Goal: Task Accomplishment & Management: Complete application form

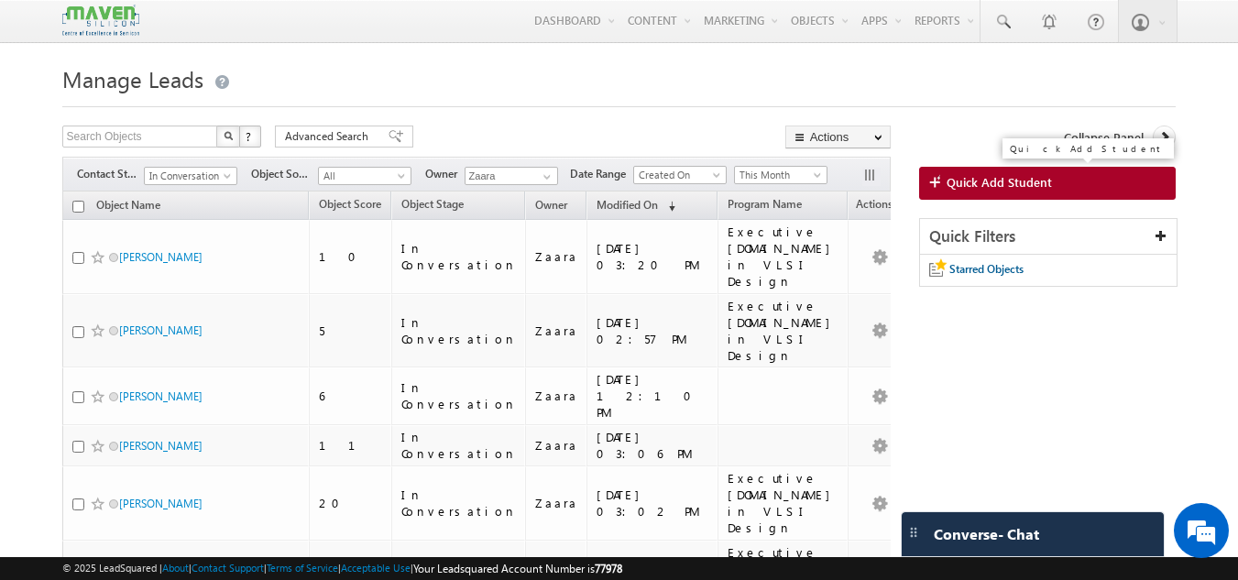
click at [951, 179] on span "Quick Add Student" at bounding box center [998, 182] width 105 height 16
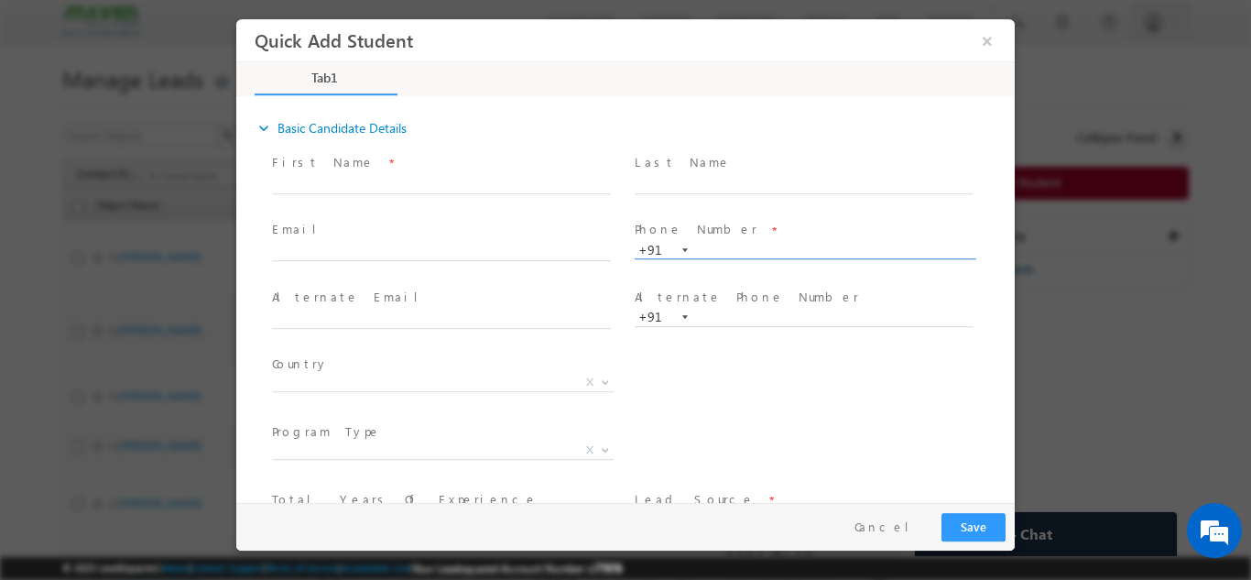
click at [728, 253] on input "text" at bounding box center [804, 250] width 339 height 18
type input "9539141469"
click at [751, 213] on div "Last Name *" at bounding box center [812, 182] width 363 height 68
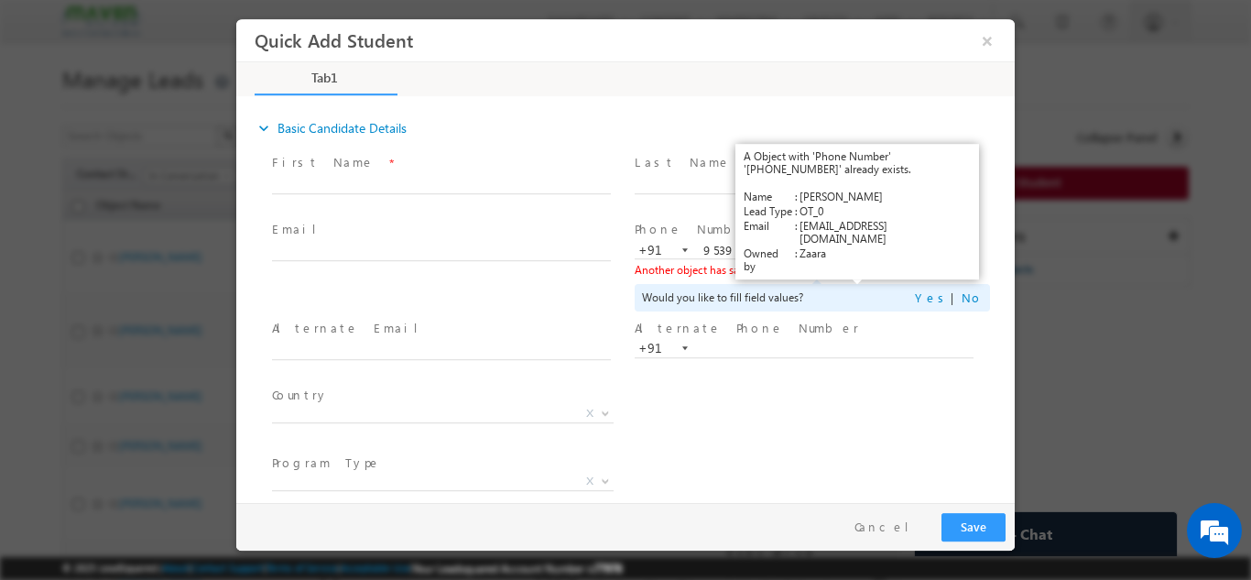
click at [872, 269] on link "View Details" at bounding box center [858, 269] width 57 height 12
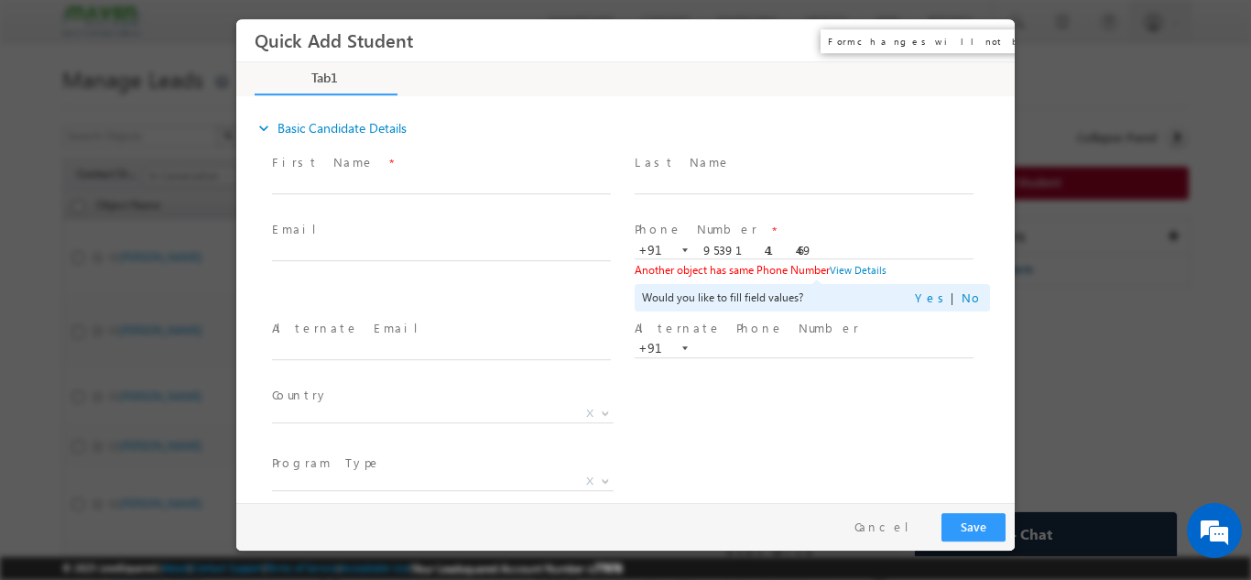
click at [986, 38] on button "×" at bounding box center [987, 40] width 31 height 34
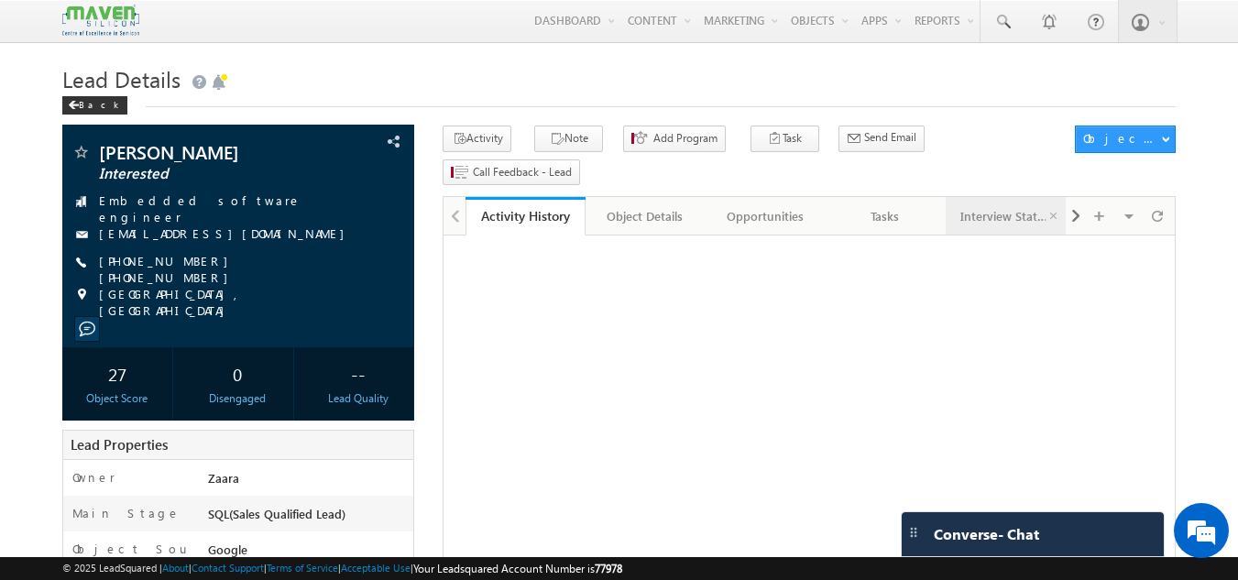
click at [1023, 205] on div "Interview Status" at bounding box center [1004, 216] width 89 height 22
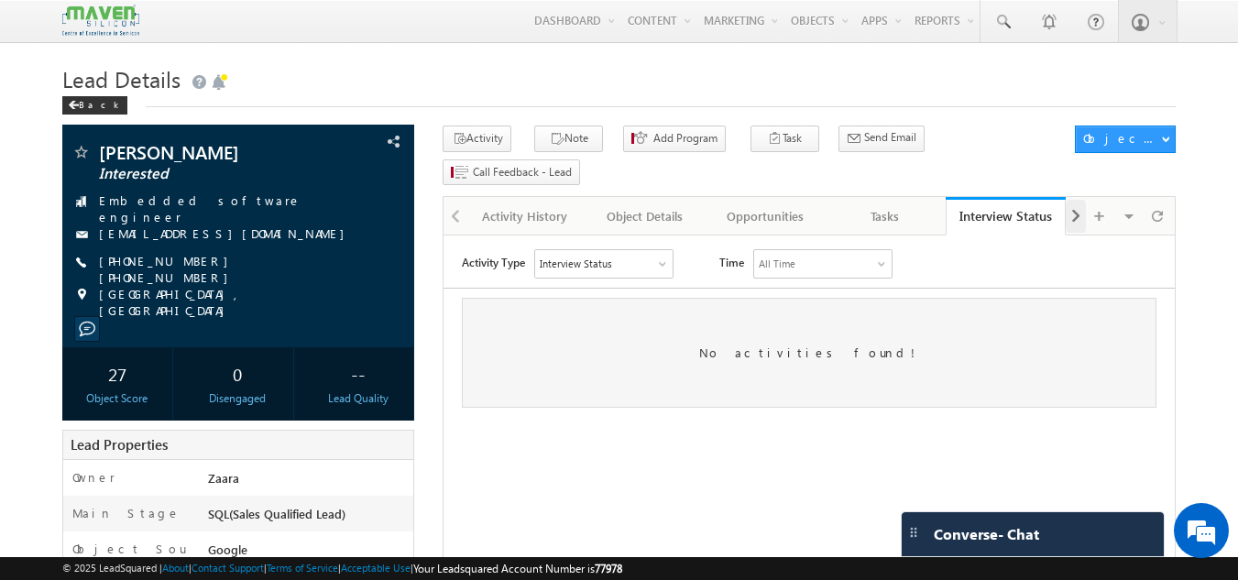
click at [1071, 200] on span at bounding box center [1075, 216] width 11 height 33
click at [1021, 205] on div "Notes" at bounding box center [1004, 216] width 89 height 22
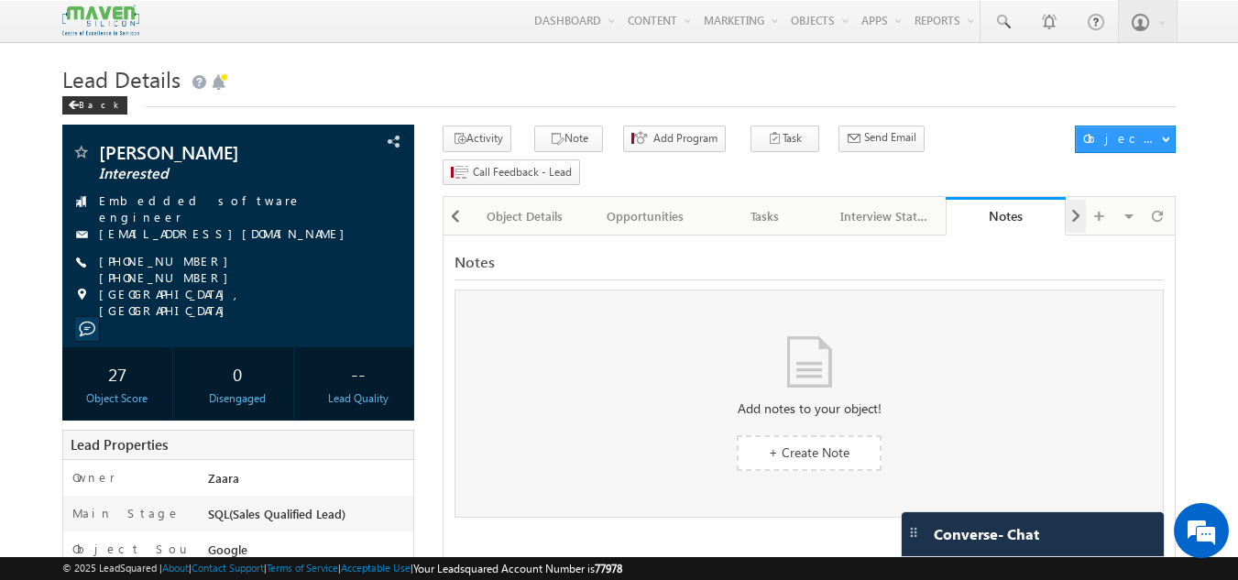
click at [1070, 200] on span at bounding box center [1075, 216] width 11 height 33
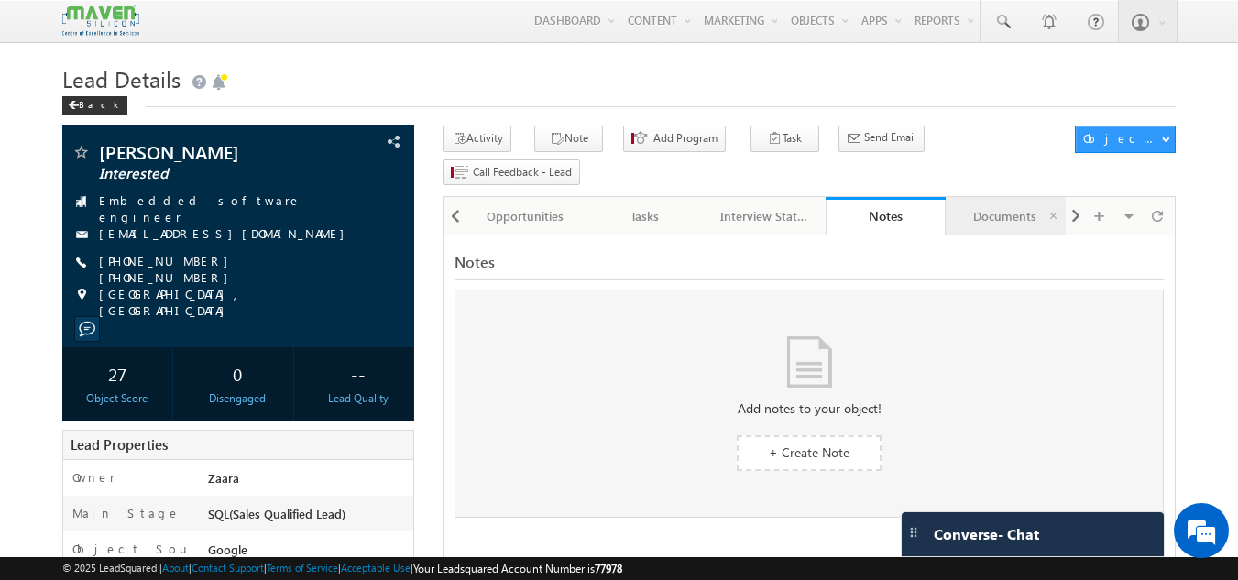
click at [1017, 205] on div "Documents" at bounding box center [1004, 216] width 89 height 22
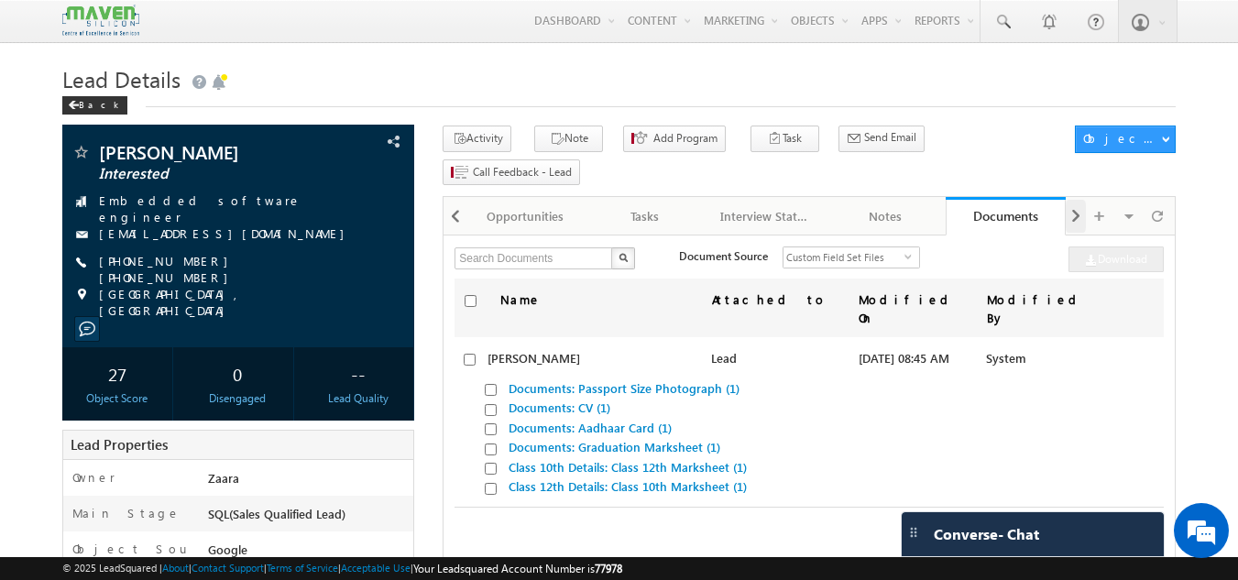
click at [1078, 200] on span at bounding box center [1075, 216] width 11 height 33
click at [1079, 200] on span at bounding box center [1075, 216] width 11 height 33
click at [1079, 197] on div "Visible Tabs Activity History Default Object Details Default Opportunities Defa…" at bounding box center [1118, 215] width 106 height 36
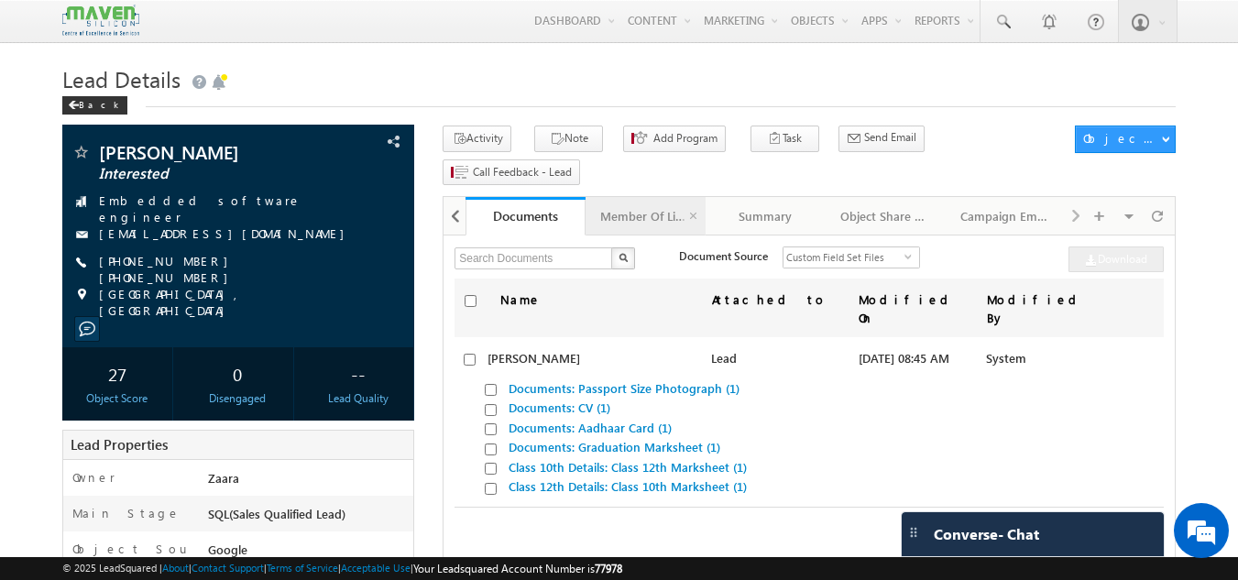
click at [645, 197] on link "Member Of Lists" at bounding box center [645, 216] width 120 height 38
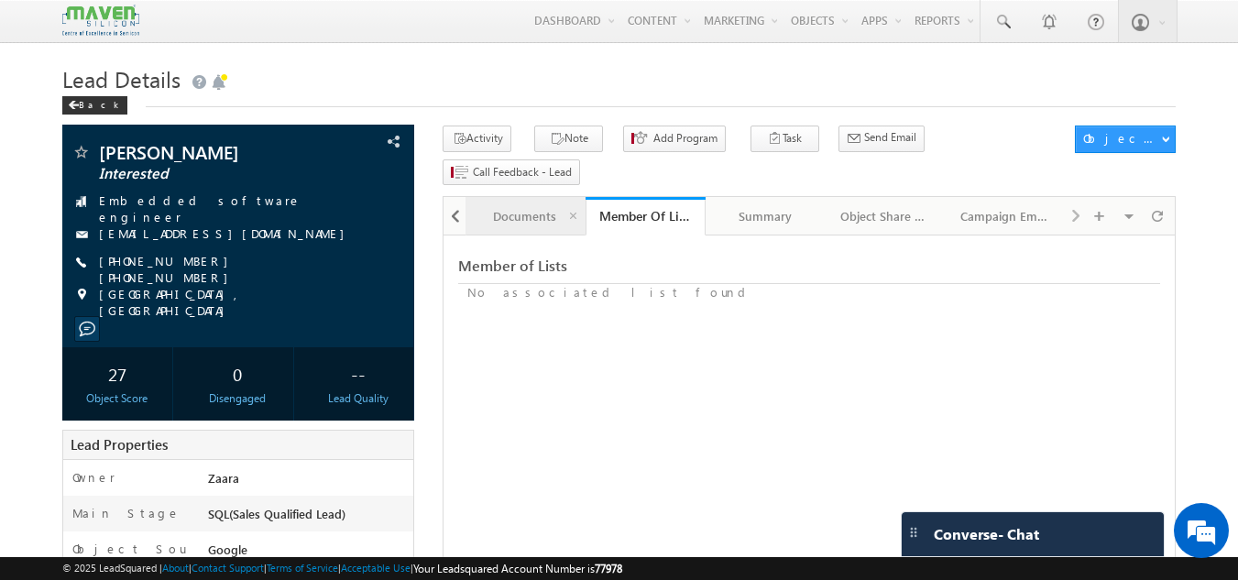
click at [510, 205] on div "Documents" at bounding box center [524, 216] width 89 height 22
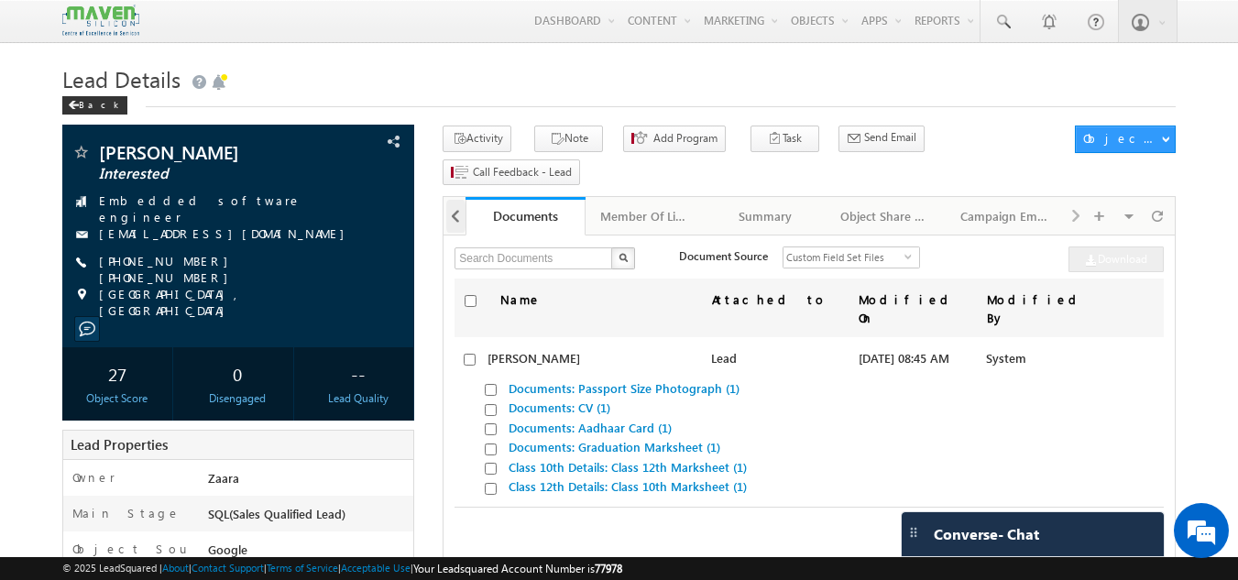
click at [458, 200] on span at bounding box center [455, 216] width 11 height 33
click at [459, 200] on span at bounding box center [455, 216] width 11 height 33
click at [471, 197] on link "Interview Status" at bounding box center [525, 216] width 120 height 38
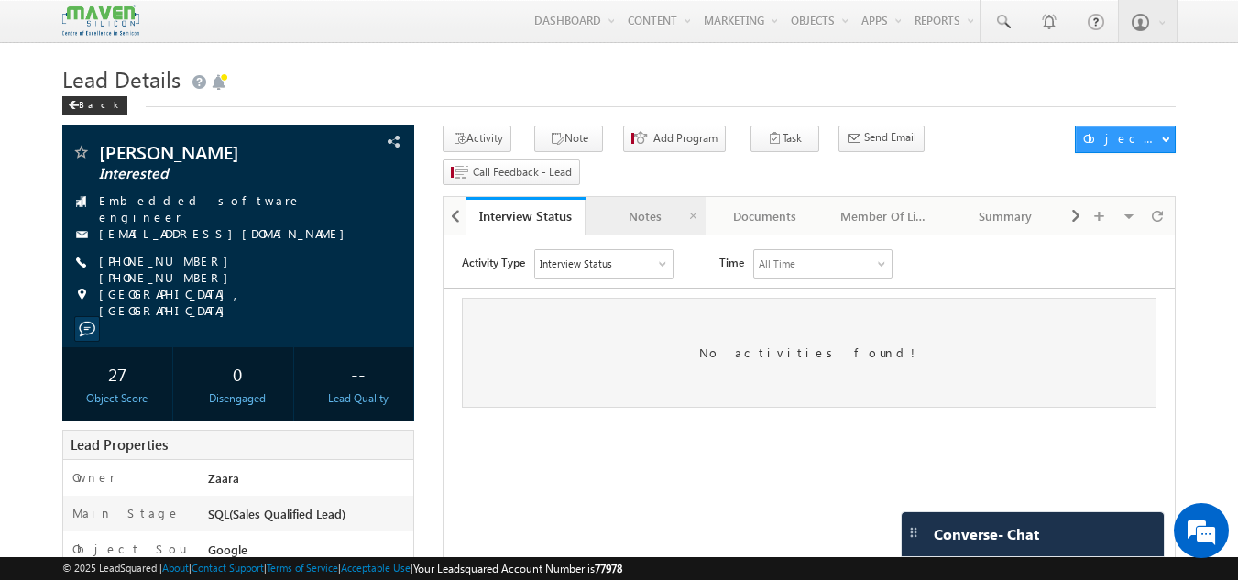
click at [663, 205] on div "Notes" at bounding box center [644, 216] width 89 height 22
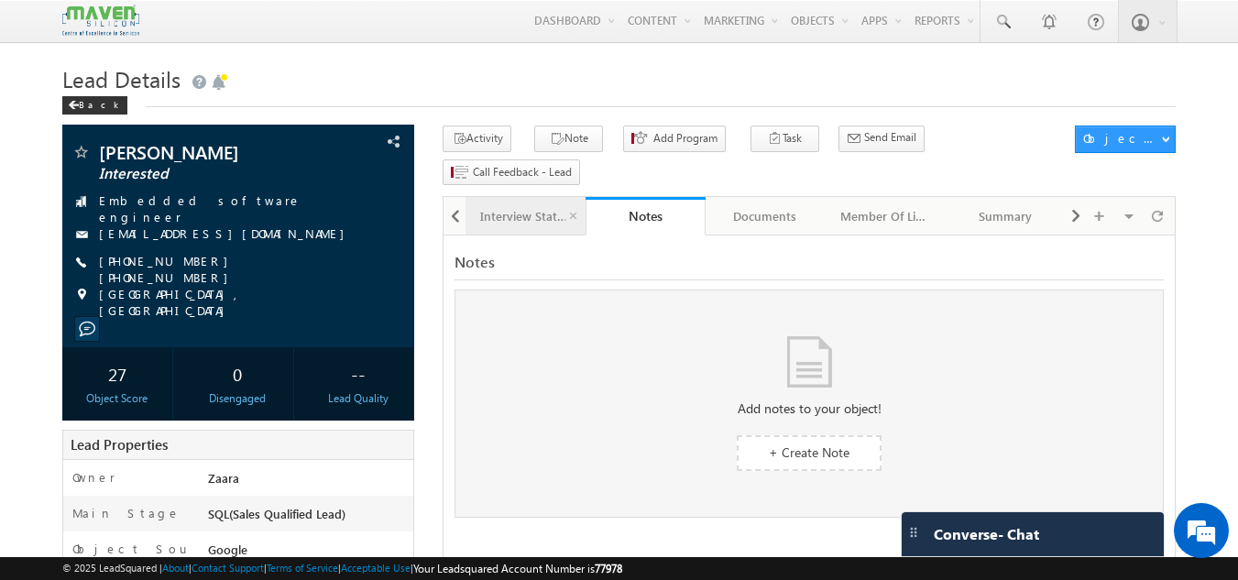
click at [514, 205] on div "Interview Status" at bounding box center [524, 216] width 89 height 22
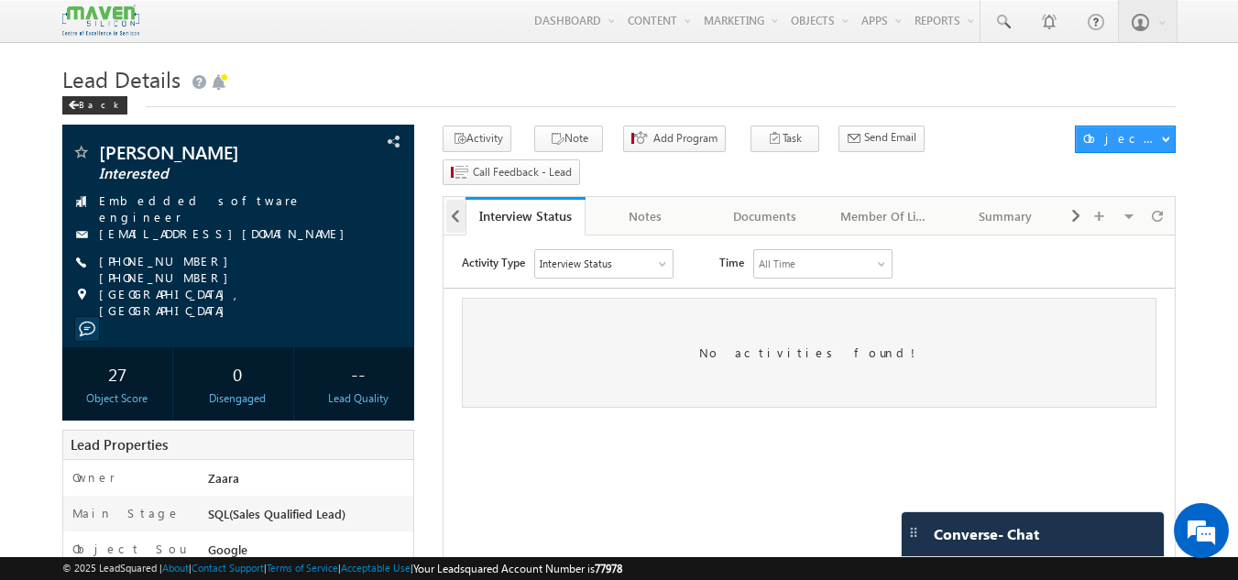
click at [456, 200] on span at bounding box center [455, 216] width 11 height 33
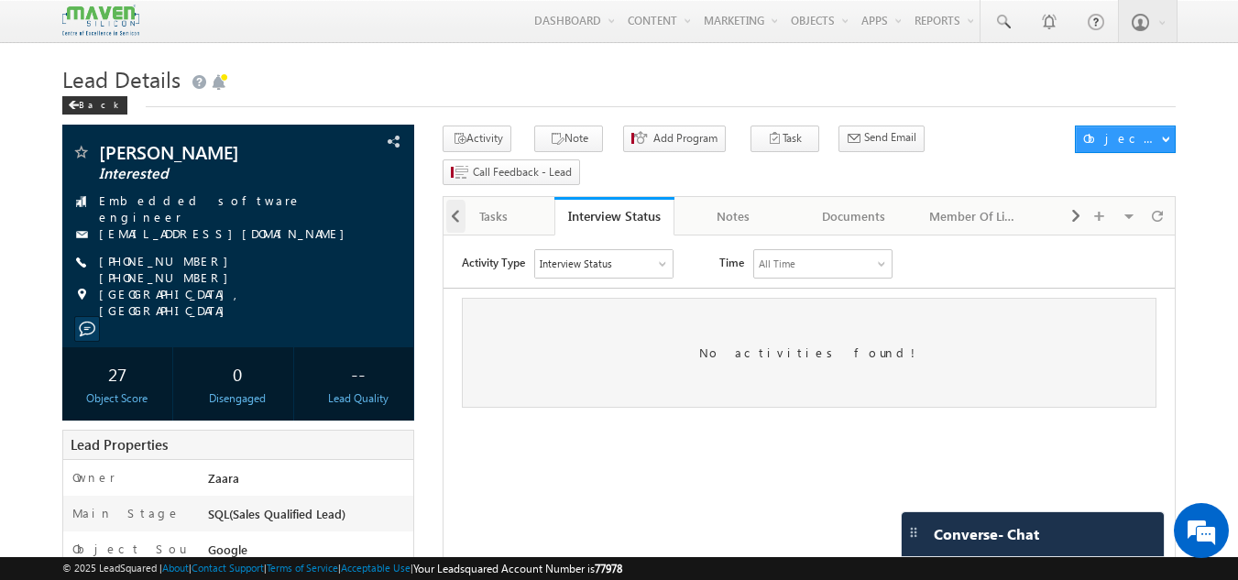
click at [456, 200] on span at bounding box center [455, 216] width 11 height 33
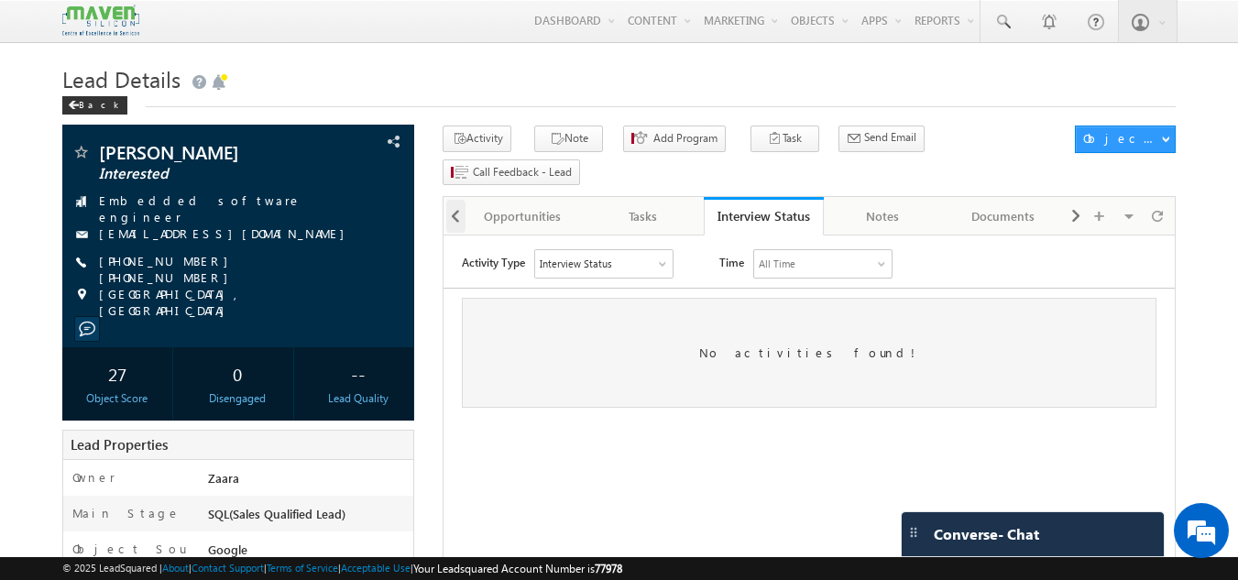
click at [456, 200] on span at bounding box center [455, 216] width 11 height 33
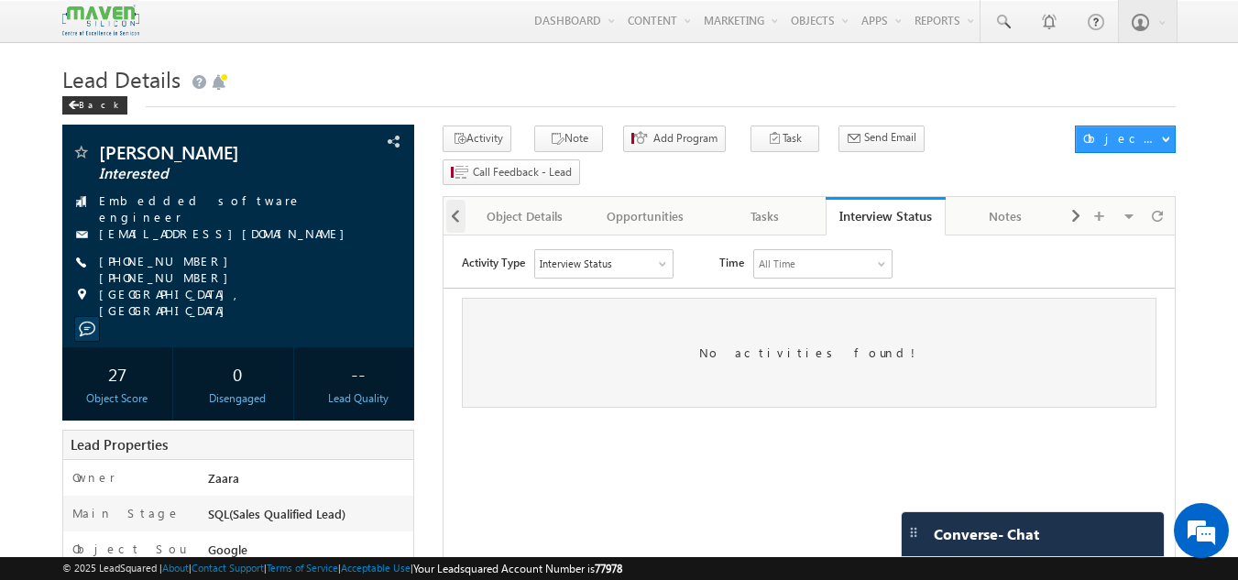
click at [456, 200] on span at bounding box center [455, 216] width 11 height 33
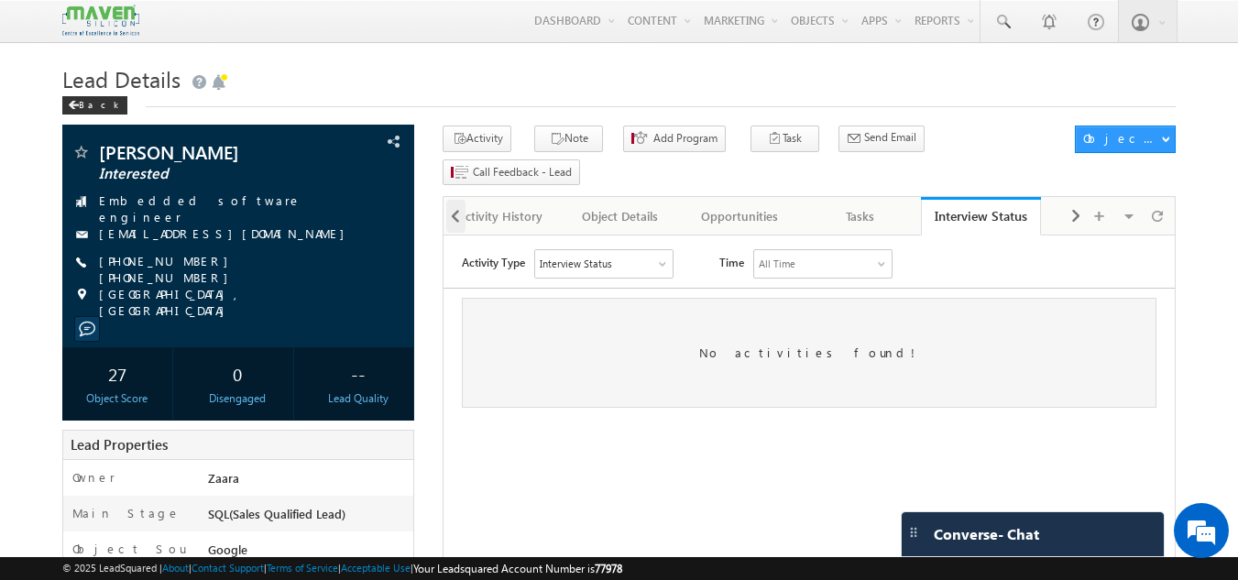
click at [456, 200] on span at bounding box center [455, 216] width 11 height 33
click at [456, 197] on div at bounding box center [454, 215] width 22 height 36
drag, startPoint x: 456, startPoint y: 185, endPoint x: 546, endPoint y: 193, distance: 90.1
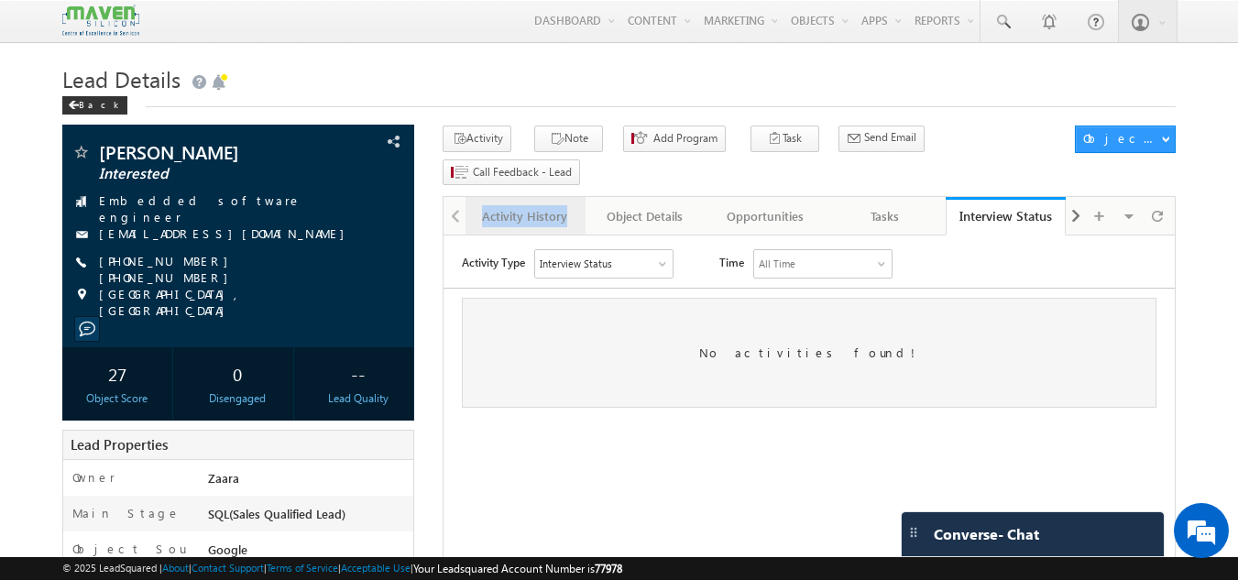
click at [546, 196] on div "Activity History Activity History Object Details Object Details Opportunities O…" at bounding box center [808, 215] width 733 height 38
click at [546, 205] on div "Activity History" at bounding box center [524, 216] width 89 height 22
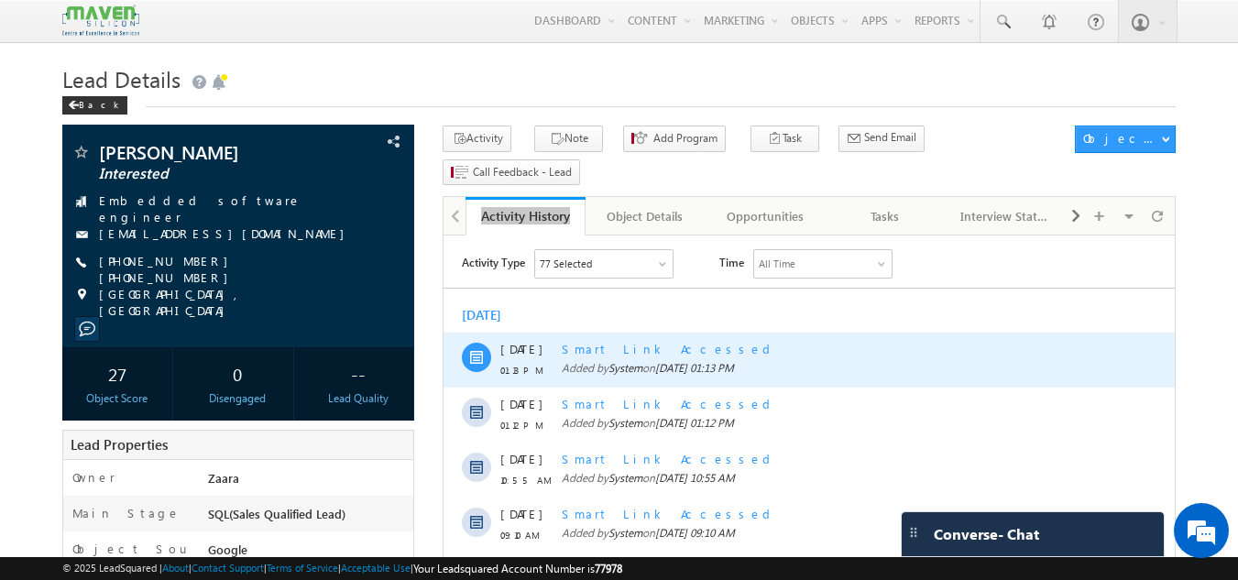
click at [623, 350] on div "Smart Link Accessed" at bounding box center [829, 349] width 535 height 16
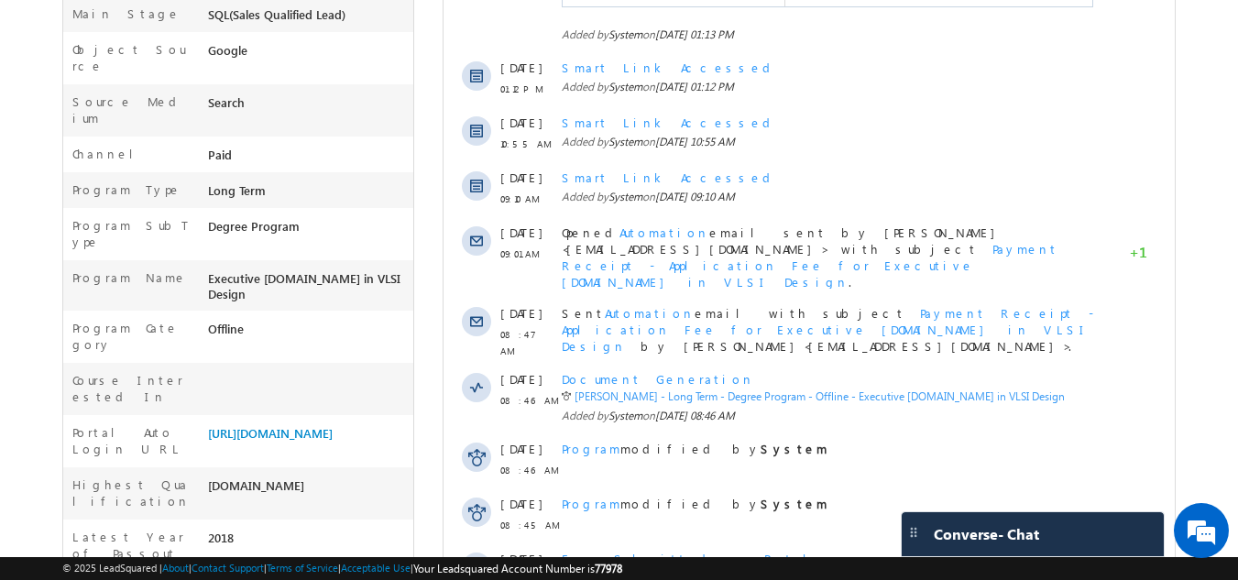
scroll to position [635, 0]
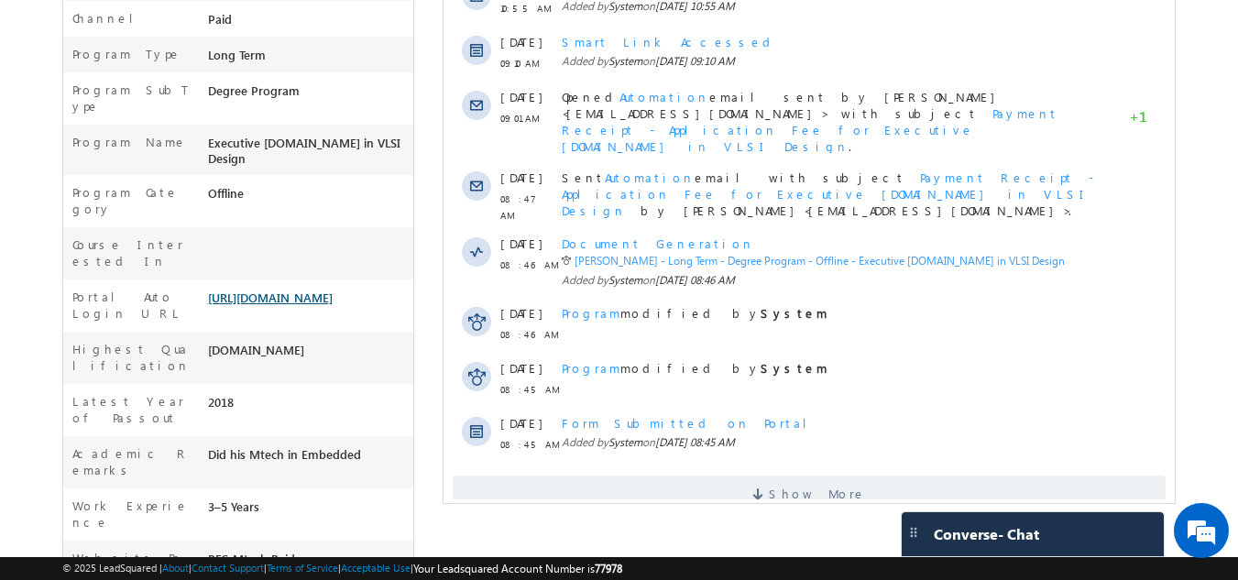
click at [283, 289] on link "https://lsq.mx/YOQk" at bounding box center [270, 297] width 125 height 16
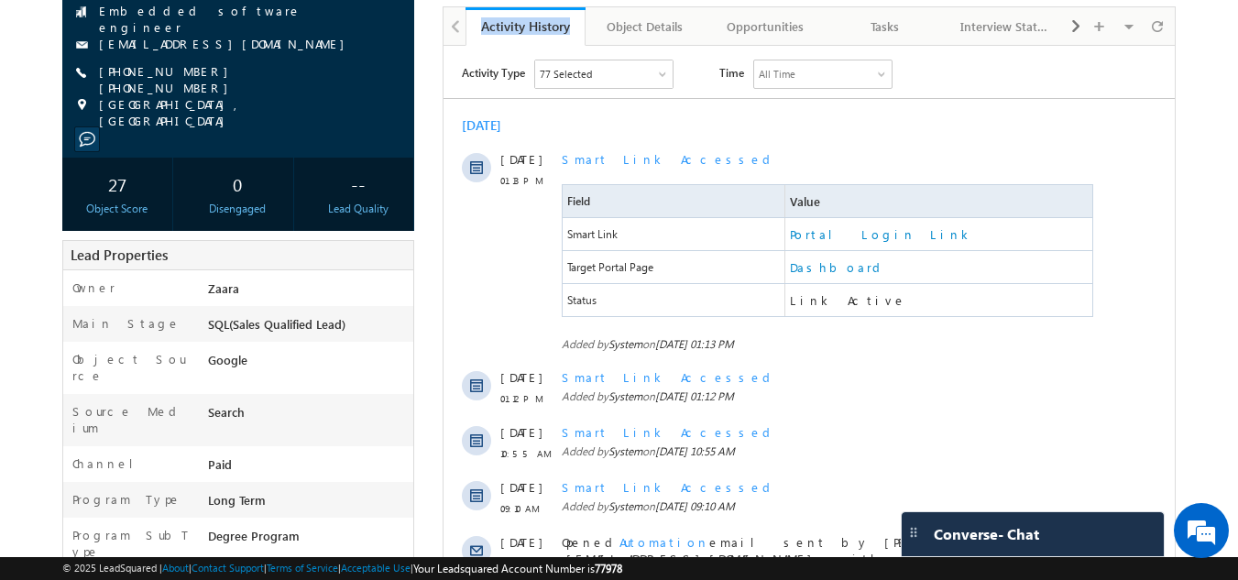
scroll to position [0, 0]
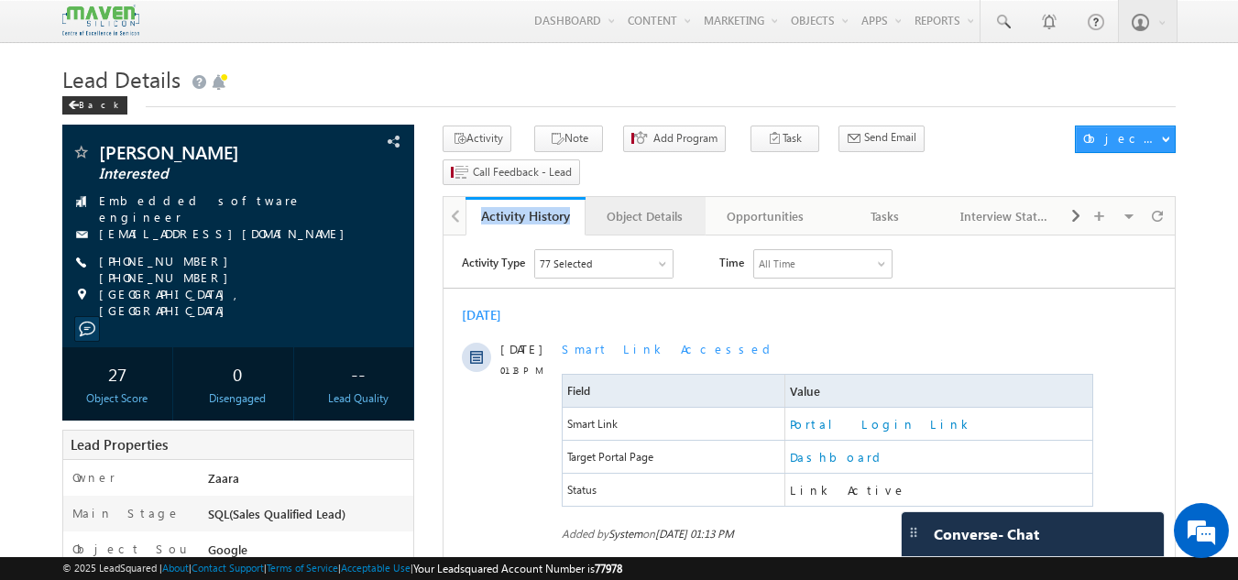
click at [683, 197] on link "Object Details" at bounding box center [645, 216] width 120 height 38
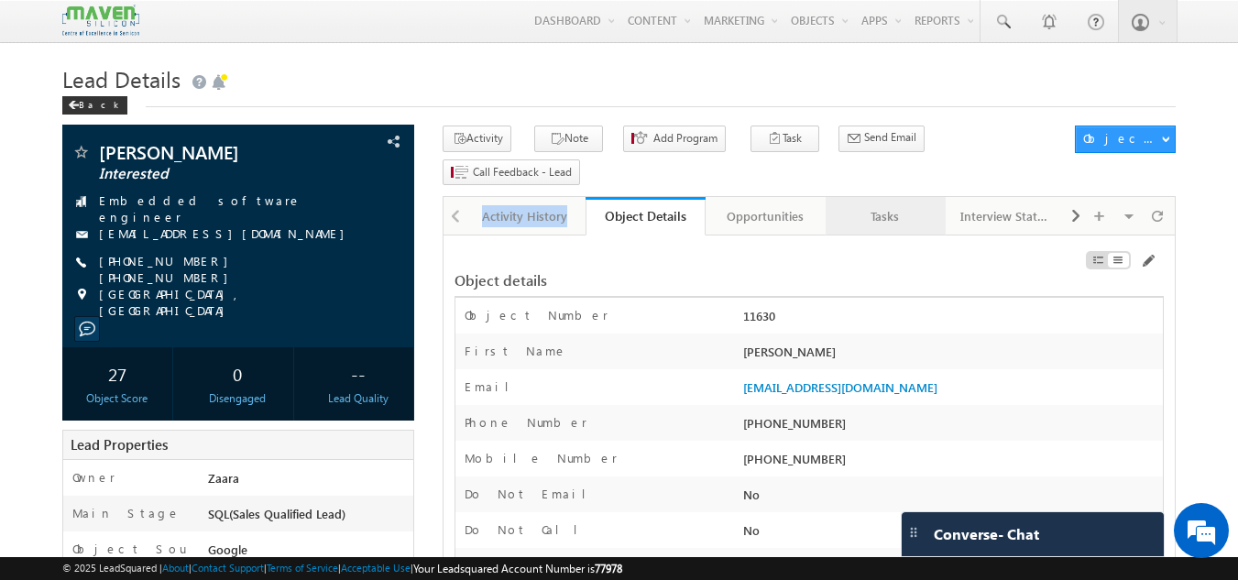
click at [881, 205] on div "Tasks" at bounding box center [884, 216] width 89 height 22
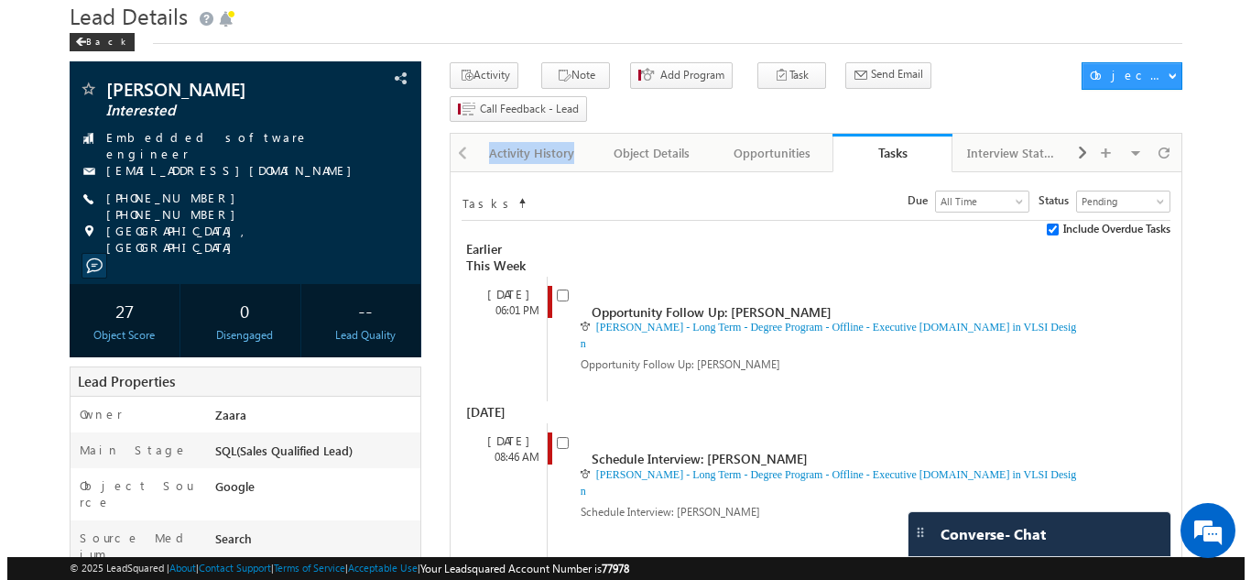
scroll to position [64, 0]
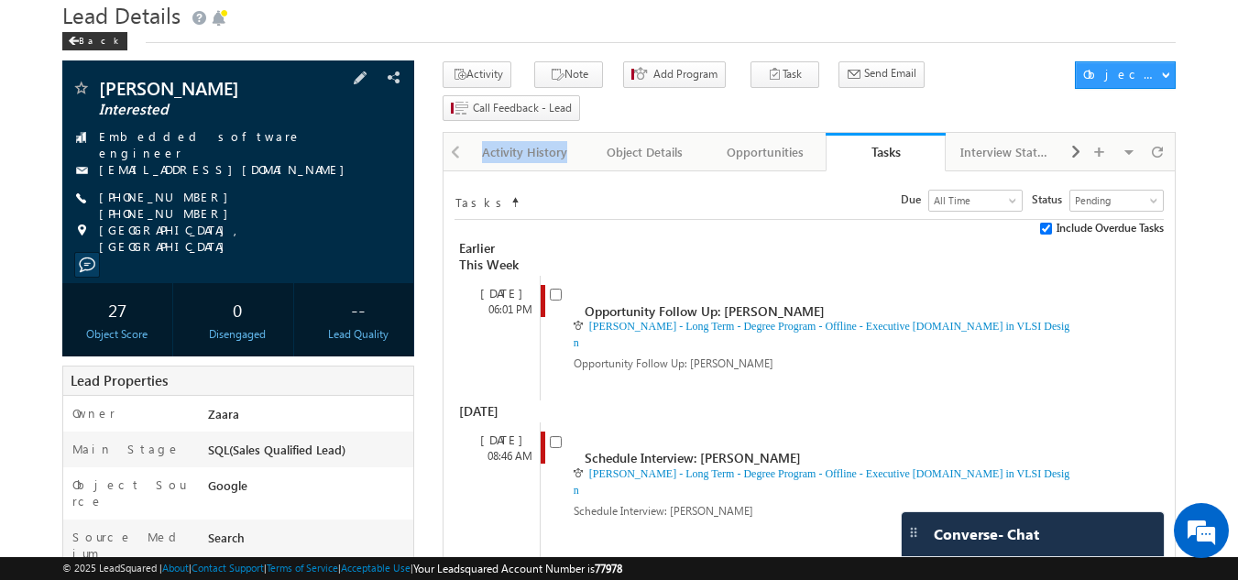
click at [253, 164] on div "amithvarghese94@gmail.com" at bounding box center [238, 170] width 334 height 18
copy div "amithvarghese94@gmail.com"
click at [557, 436] on input "checkbox" at bounding box center [556, 442] width 12 height 12
checkbox input "false"
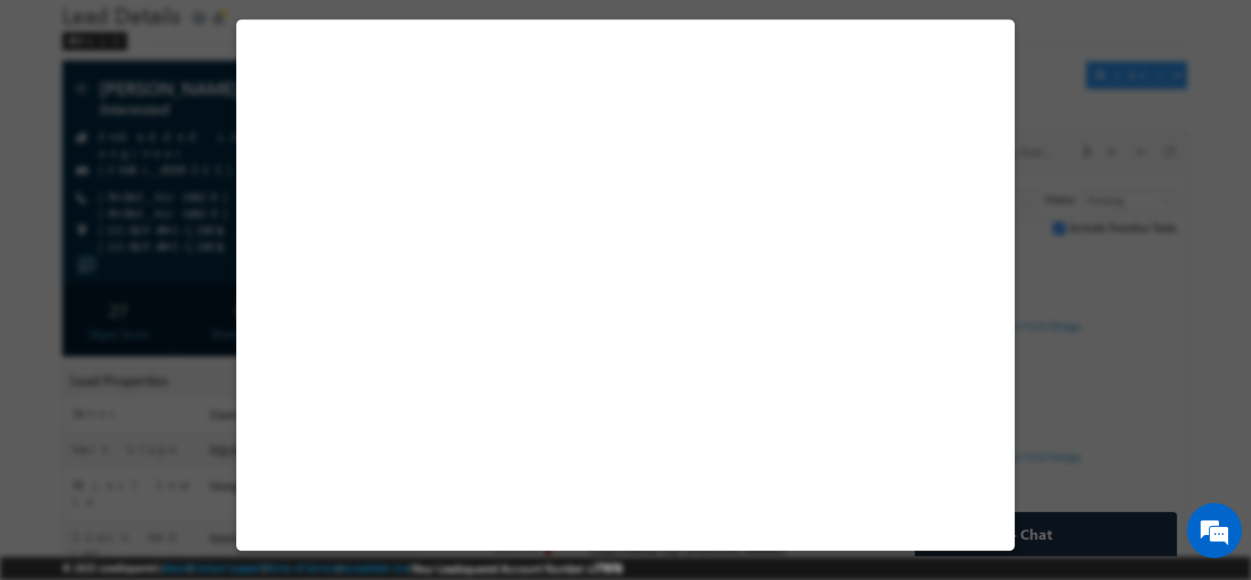
select select "Long Term"
select select "Degree Program"
select select "Executive [DOMAIN_NAME] in VLSI Design"
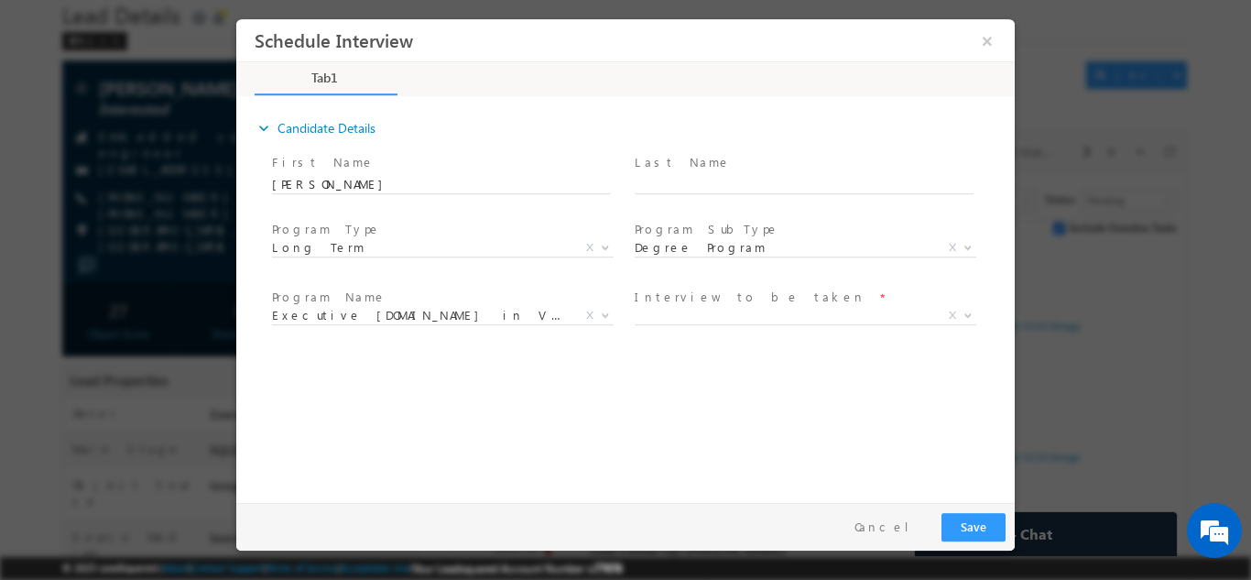
scroll to position [0, 0]
click at [665, 308] on span "X" at bounding box center [806, 315] width 342 height 18
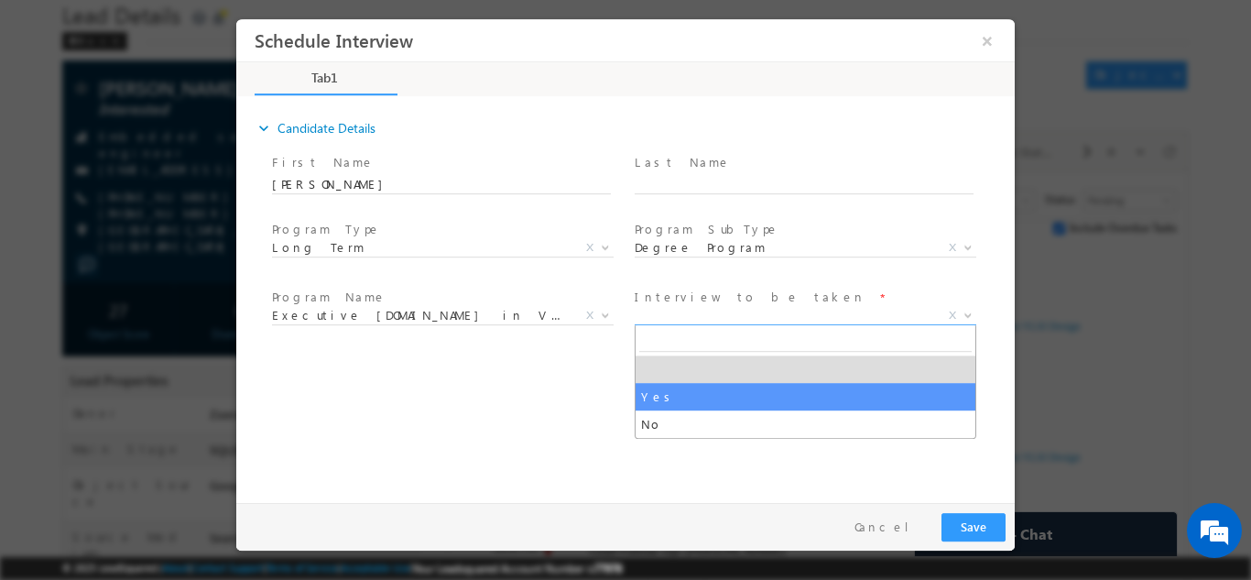
select select "Yes"
type input "Executive [DOMAIN_NAME] in VLSI Design"
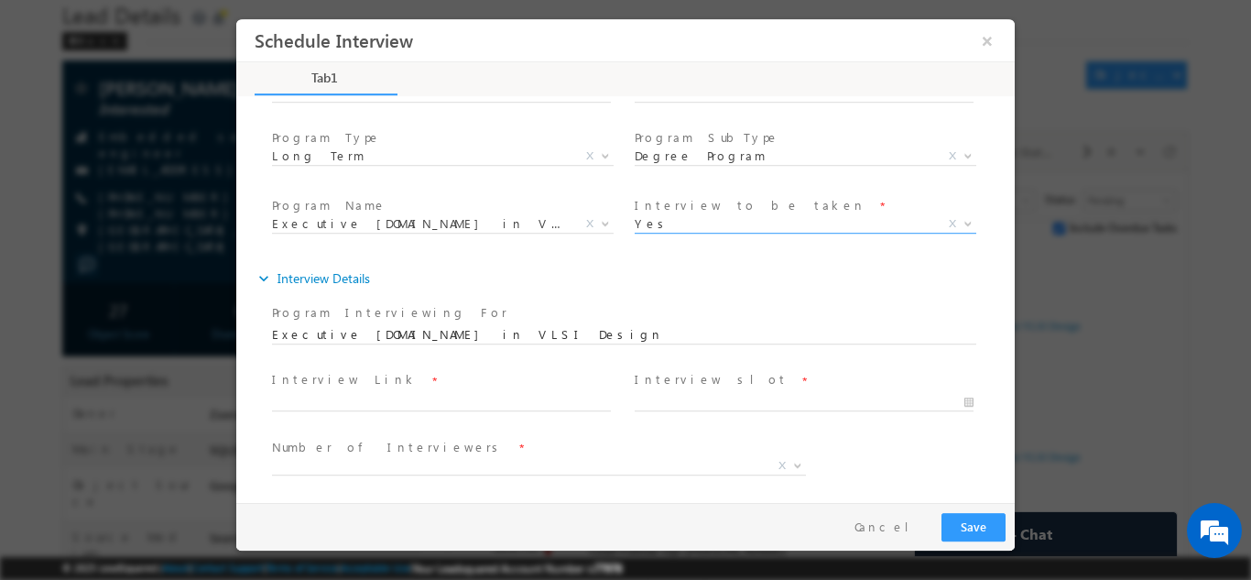
scroll to position [97, 0]
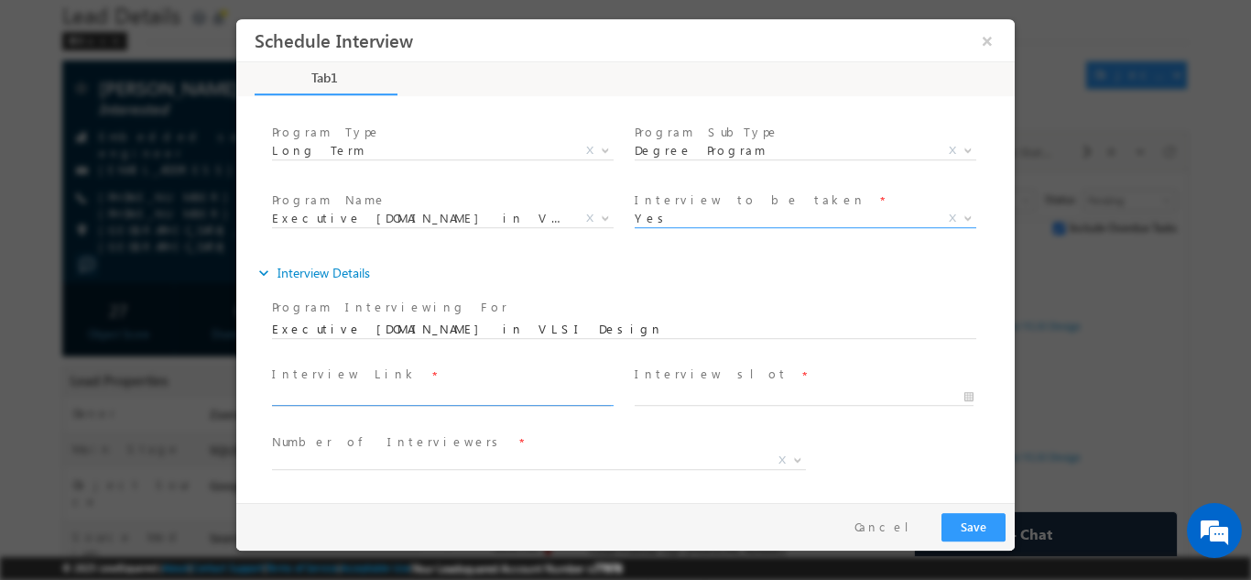
click at [294, 401] on input "text" at bounding box center [441, 396] width 339 height 18
paste input "https://meet.google.com/nvn-rfqg-iuv?authuser=0"
type input "https://meet.google.com/nvn-rfqg-iuv?authuser=0"
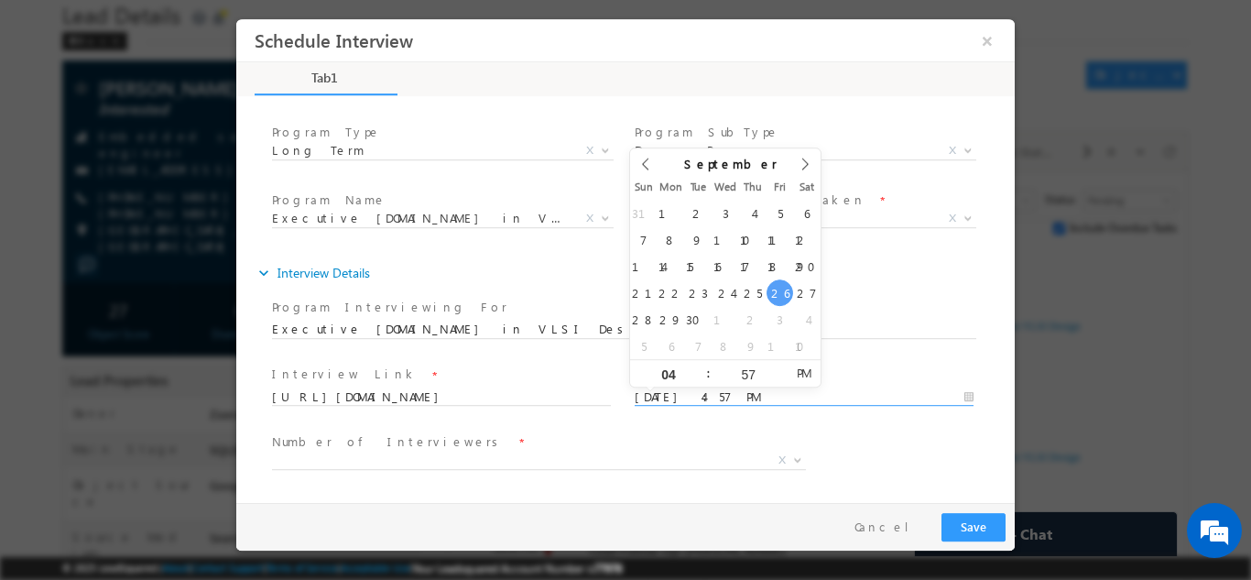
click at [686, 398] on input "26/09/2025 4:57 PM" at bounding box center [804, 396] width 339 height 18
type input "27/09/2025 3:57 PM"
type input "03"
click at [700, 380] on span at bounding box center [700, 380] width 13 height 14
type input "27/09/2025 2:57 PM"
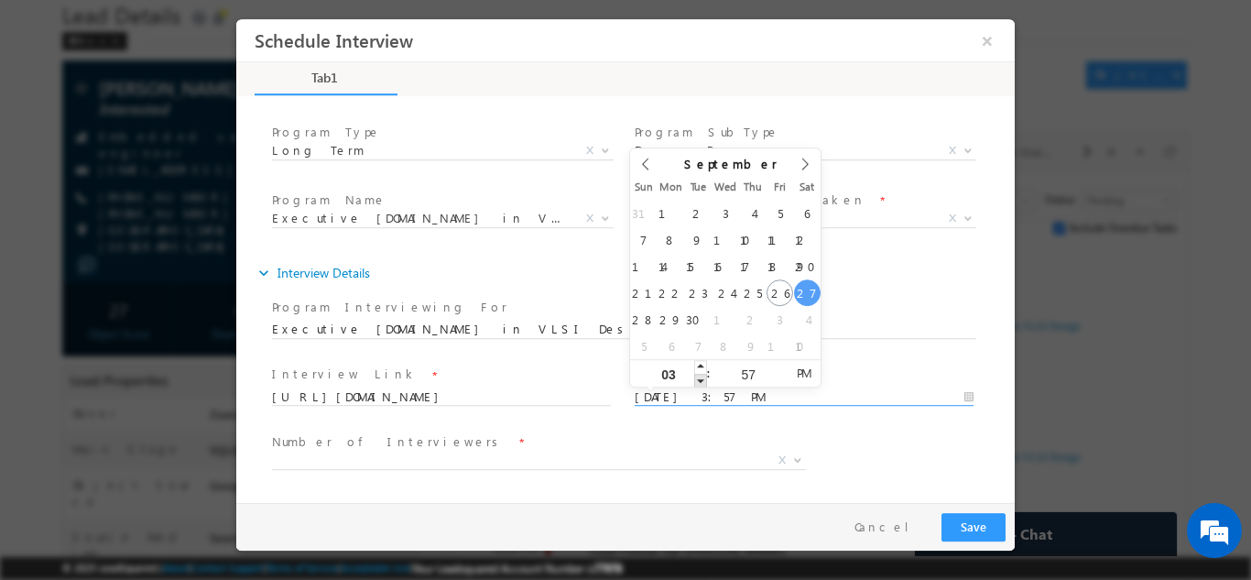
type input "02"
click at [700, 380] on span at bounding box center [700, 380] width 13 height 14
type input "27/09/2025 1:57 PM"
type input "01"
click at [700, 380] on span at bounding box center [700, 380] width 13 height 14
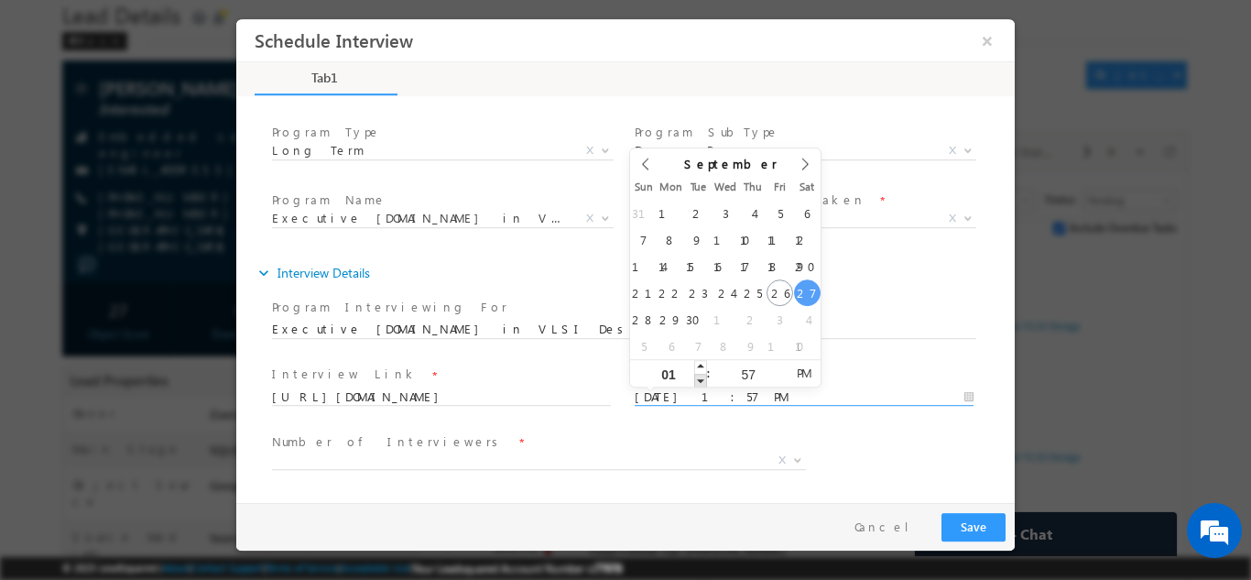
type input "27/09/2025 12:57 PM"
type input "12"
click at [700, 380] on span at bounding box center [700, 380] width 13 height 14
type input "27/09/2025 11:57 AM"
type input "11"
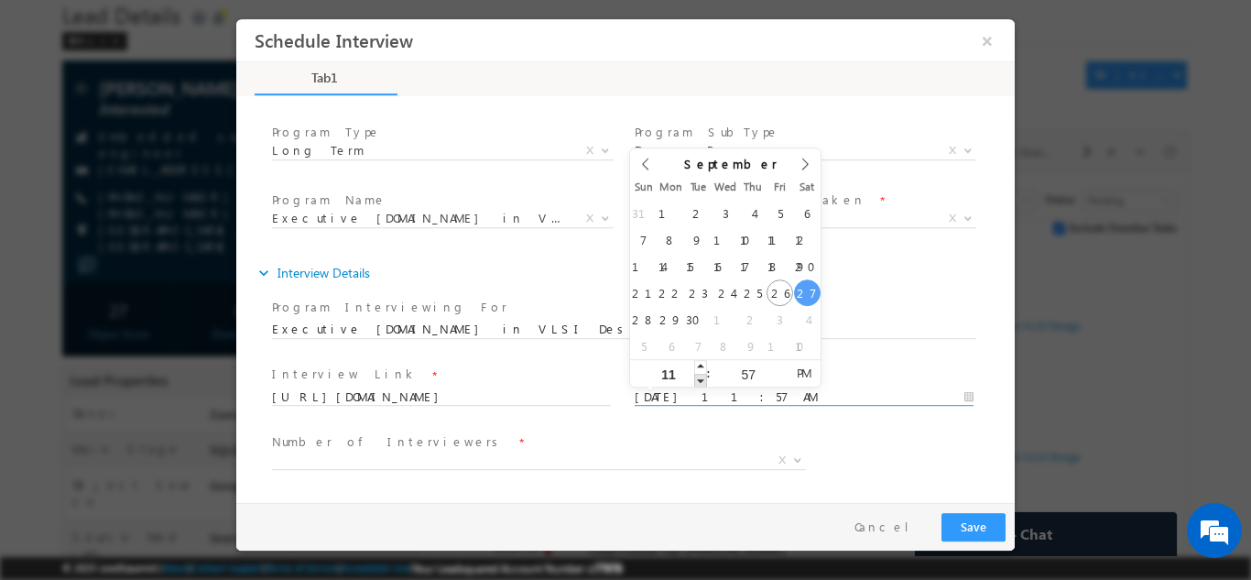
click at [700, 380] on span at bounding box center [700, 380] width 13 height 14
type input "27/09/2025 12:57 PM"
type input "12"
click at [699, 368] on span at bounding box center [700, 366] width 13 height 14
type input "27/09/2025 12:56 PM"
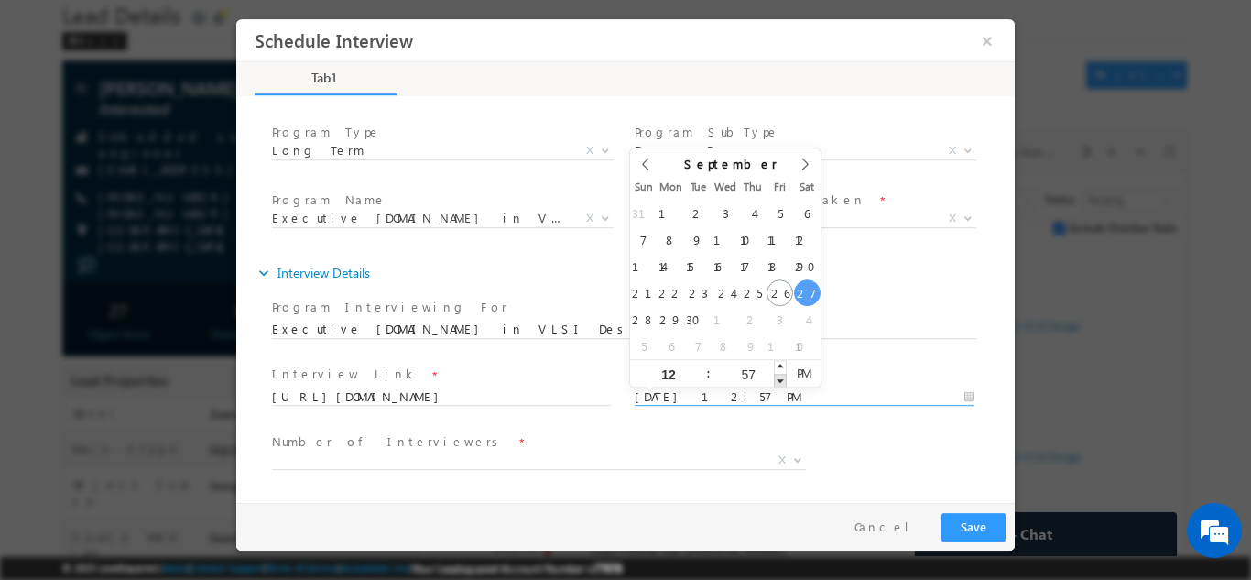
type input "56"
click at [781, 380] on span at bounding box center [780, 380] width 13 height 14
type input "27/09/2025 12:57 PM"
type input "57"
click at [780, 366] on span at bounding box center [780, 366] width 13 height 14
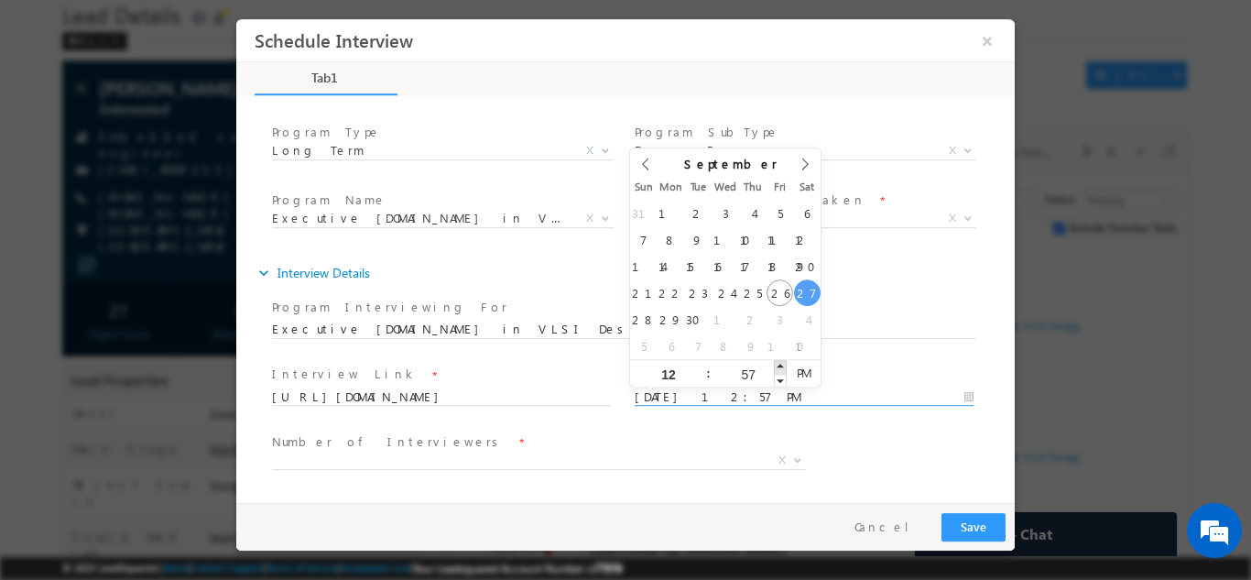
type input "27/09/2025 12:58 PM"
type input "58"
click at [780, 366] on span at bounding box center [780, 366] width 13 height 14
type input "27/09/2025 12:59 PM"
type input "59"
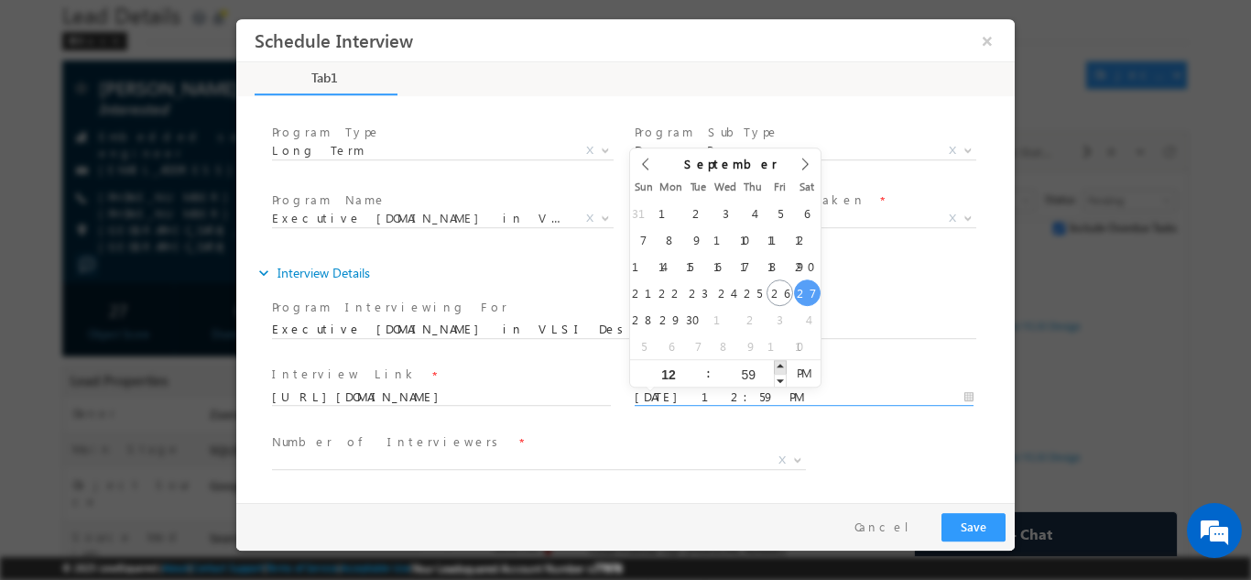
click at [780, 366] on span at bounding box center [780, 366] width 13 height 14
type input "27/09/2025 1:00 PM"
type input "01"
type input "00"
click at [780, 366] on span at bounding box center [780, 366] width 13 height 14
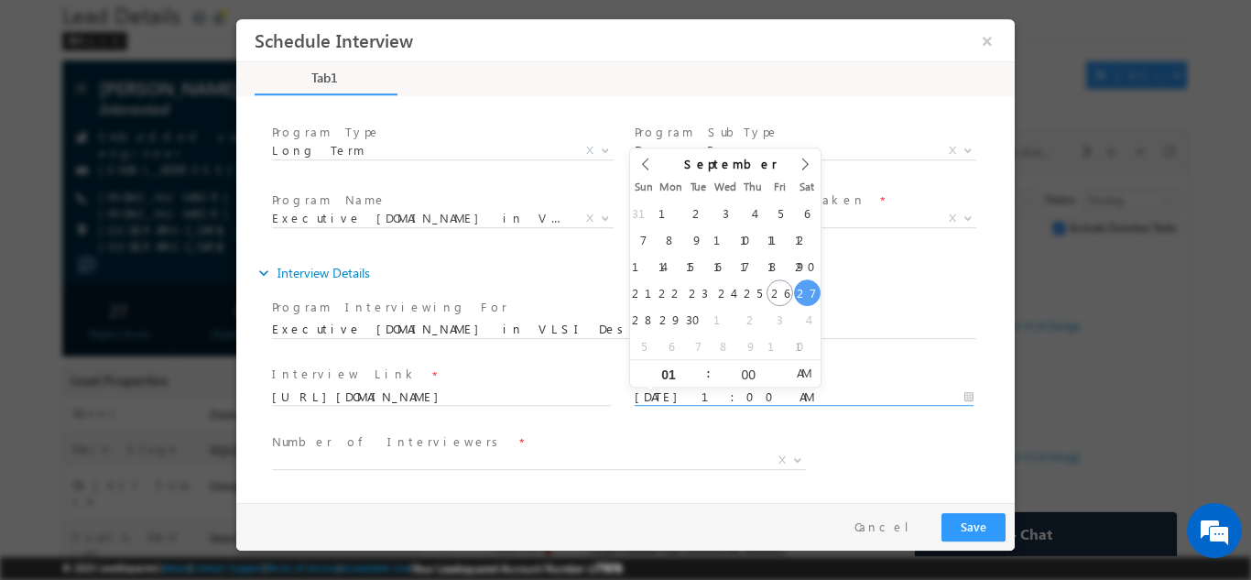
click at [807, 372] on span "AM" at bounding box center [804, 371] width 34 height 27
type input "27/09/2025 2:00 AM"
type input "02"
click at [706, 369] on span at bounding box center [700, 366] width 13 height 14
type input "27/09/2025 3:00 AM"
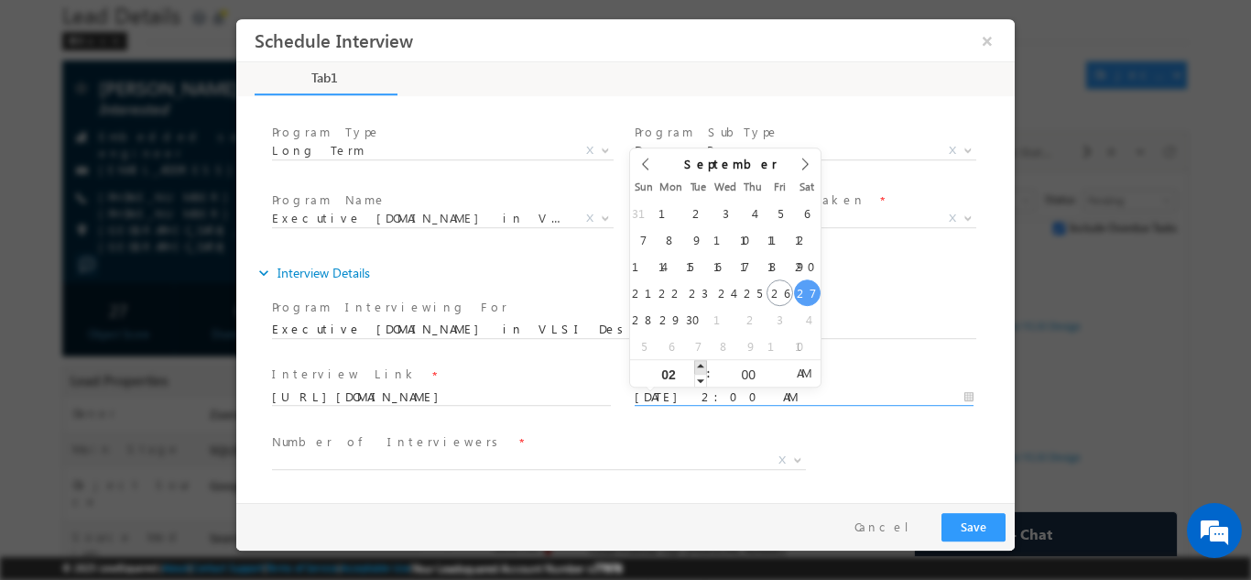
type input "03"
click at [704, 367] on span at bounding box center [700, 366] width 13 height 14
type input "27/09/2025 4:00 AM"
type input "04"
click at [704, 367] on span at bounding box center [700, 366] width 13 height 14
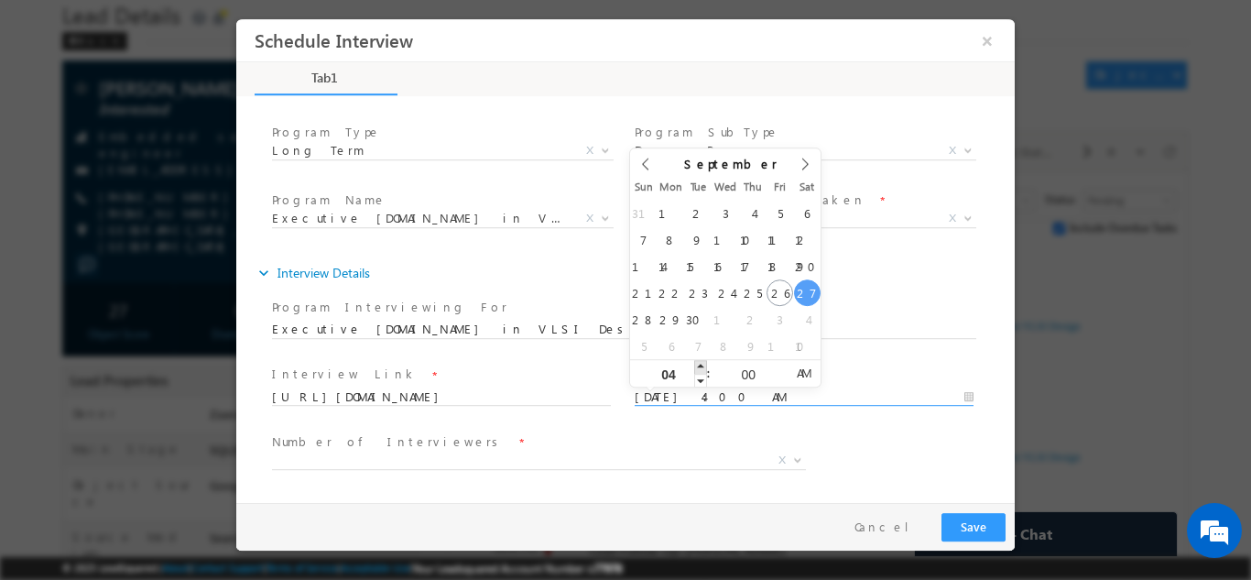
type input "27/09/2025 5:00 AM"
type input "05"
click at [704, 367] on span at bounding box center [700, 366] width 13 height 14
type input "27/09/2025 6:00 AM"
type input "06"
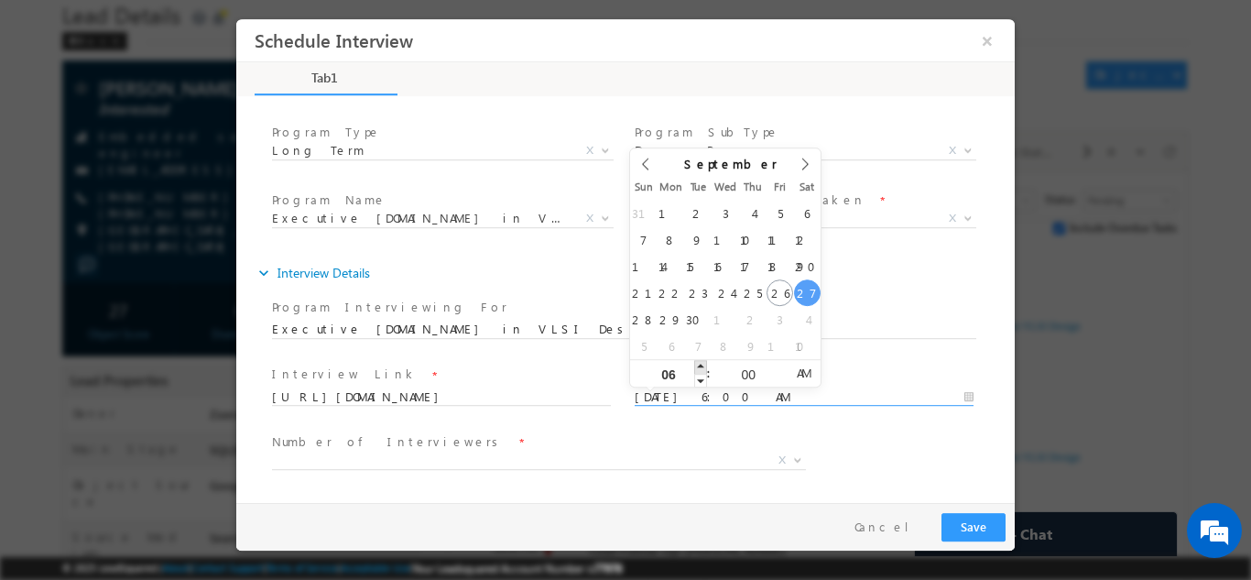
click at [704, 367] on span at bounding box center [700, 366] width 13 height 14
type input "27/09/2025 7:00 AM"
type input "07"
click at [704, 367] on span at bounding box center [700, 366] width 13 height 14
type input "27/09/2025 8:00 AM"
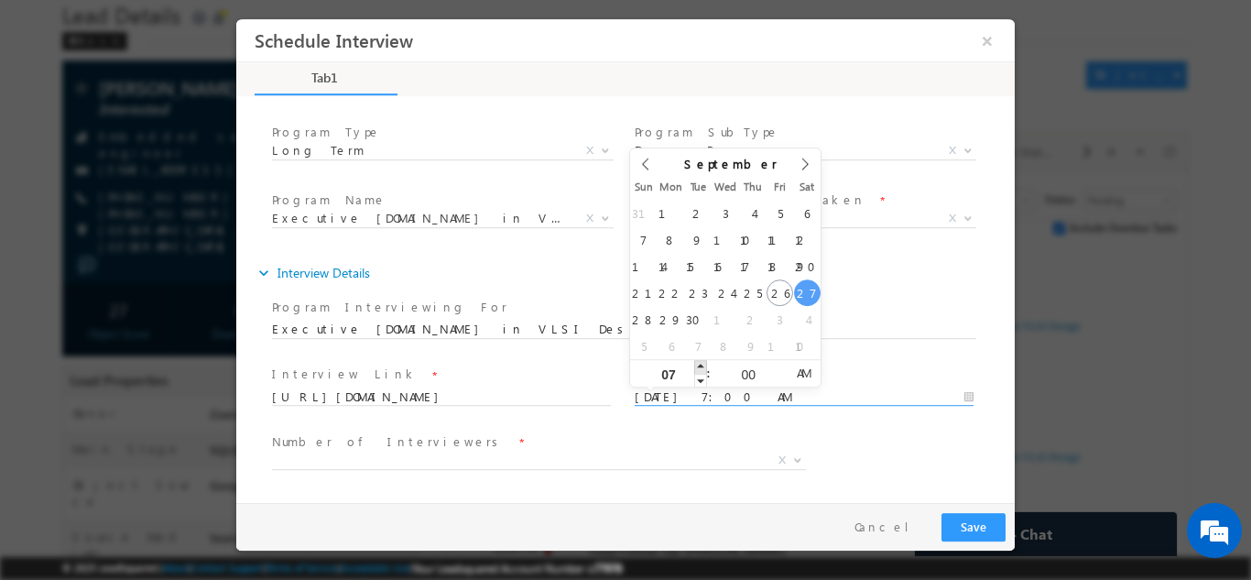
type input "08"
click at [704, 367] on span at bounding box center [700, 366] width 13 height 14
type input "27/09/2025 9:00 AM"
type input "09"
click at [704, 367] on span at bounding box center [700, 366] width 13 height 14
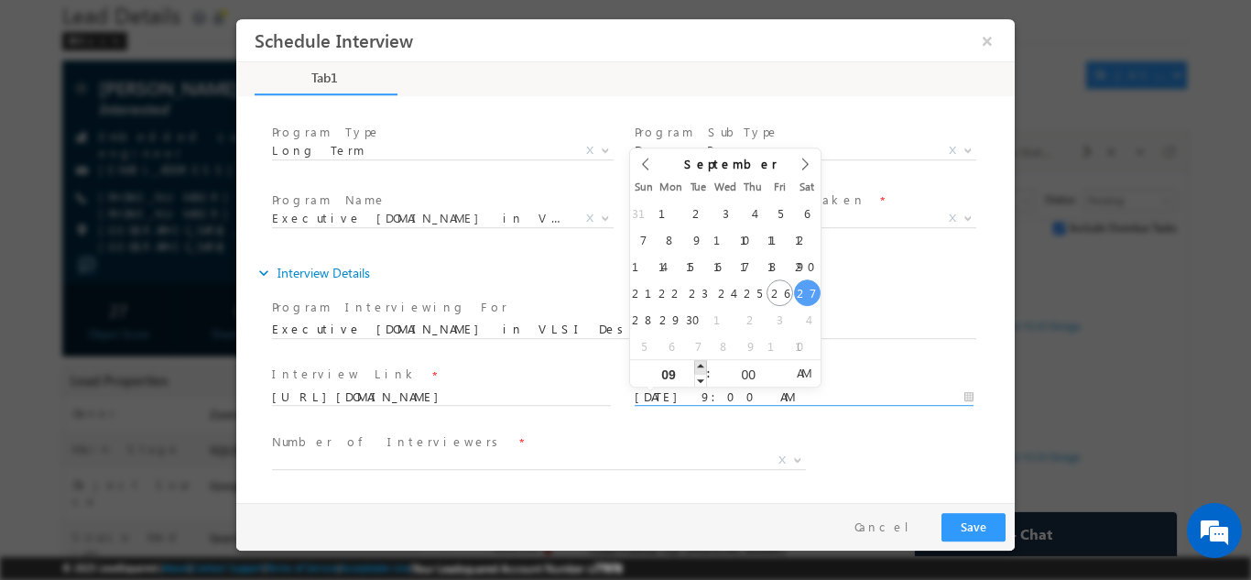
type input "27/09/2025 10:00 AM"
type input "10"
click at [704, 367] on span at bounding box center [700, 366] width 13 height 14
type input "27/09/2025 11:00 AM"
type input "11"
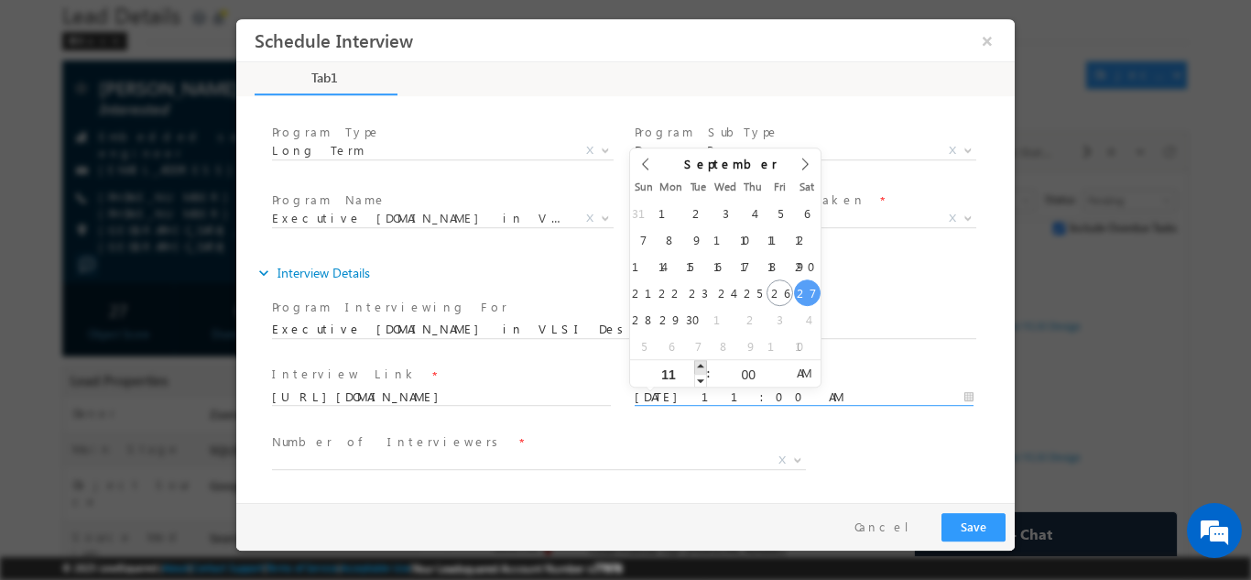
click at [704, 367] on span at bounding box center [700, 366] width 13 height 14
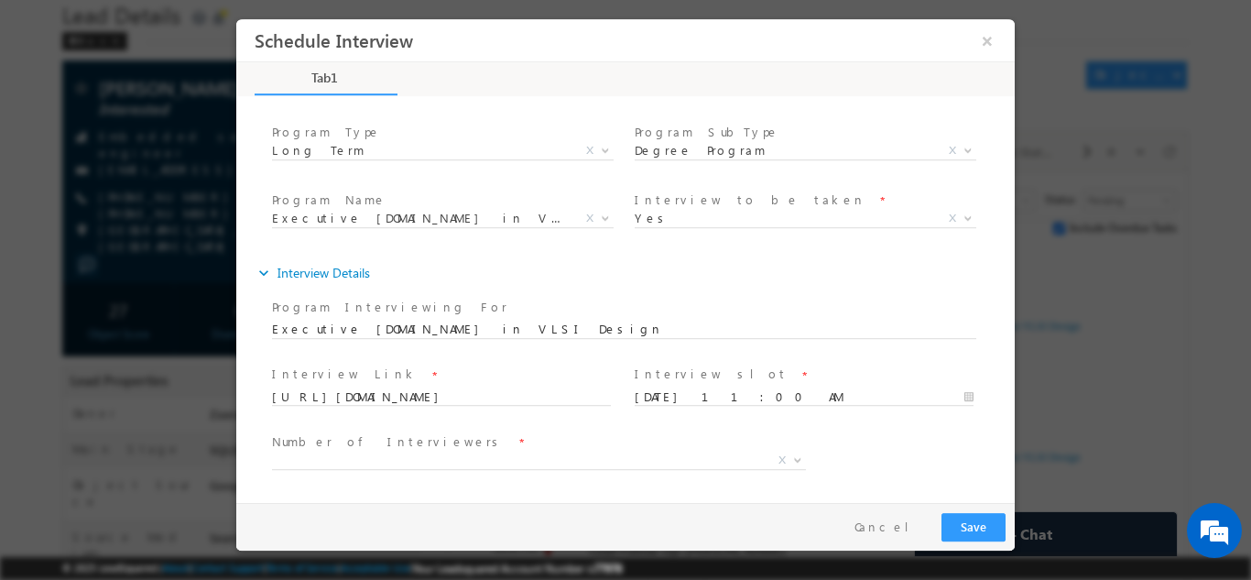
click at [823, 431] on div "Number of Interviewers * 1 2 X" at bounding box center [641, 462] width 747 height 68
click at [377, 463] on span "X" at bounding box center [539, 460] width 534 height 18
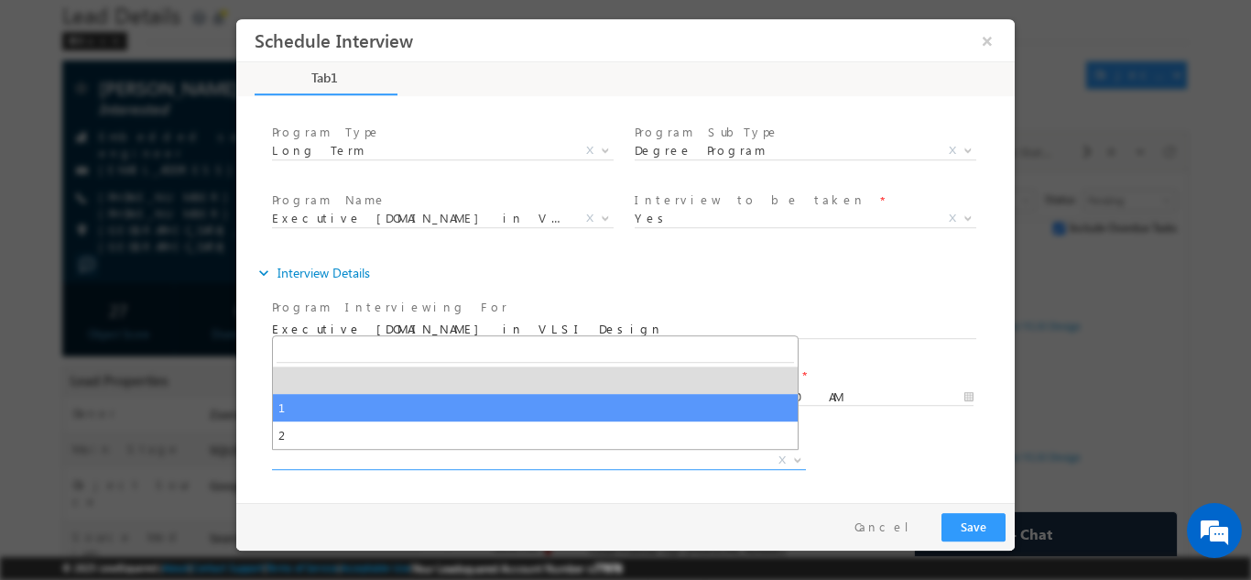
select select "1"
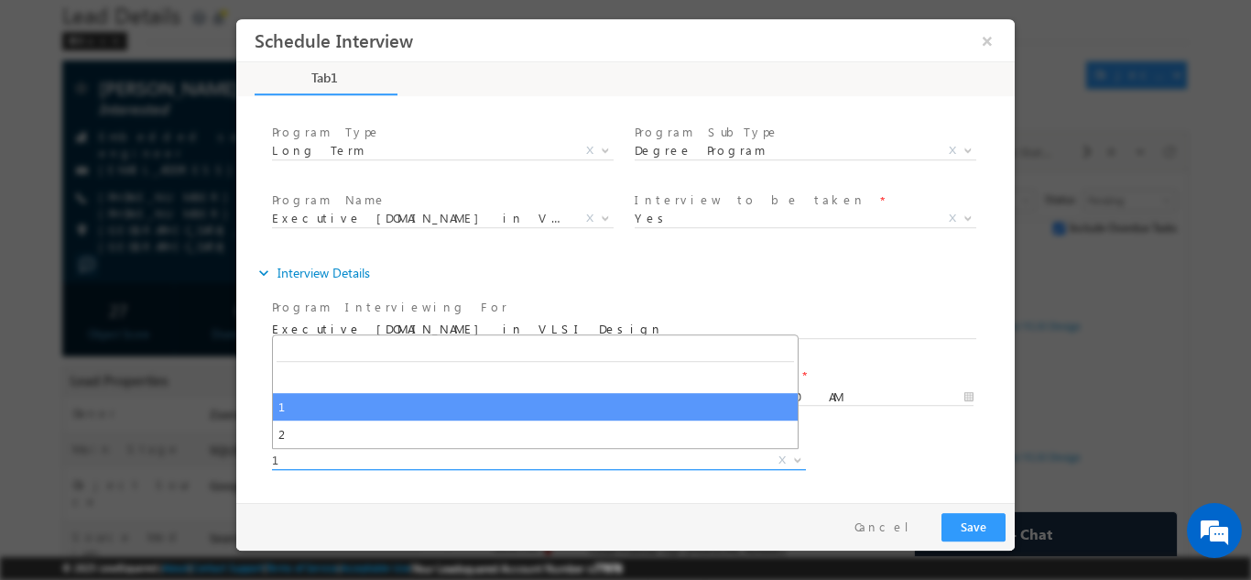
click at [616, 451] on span "1" at bounding box center [517, 459] width 490 height 16
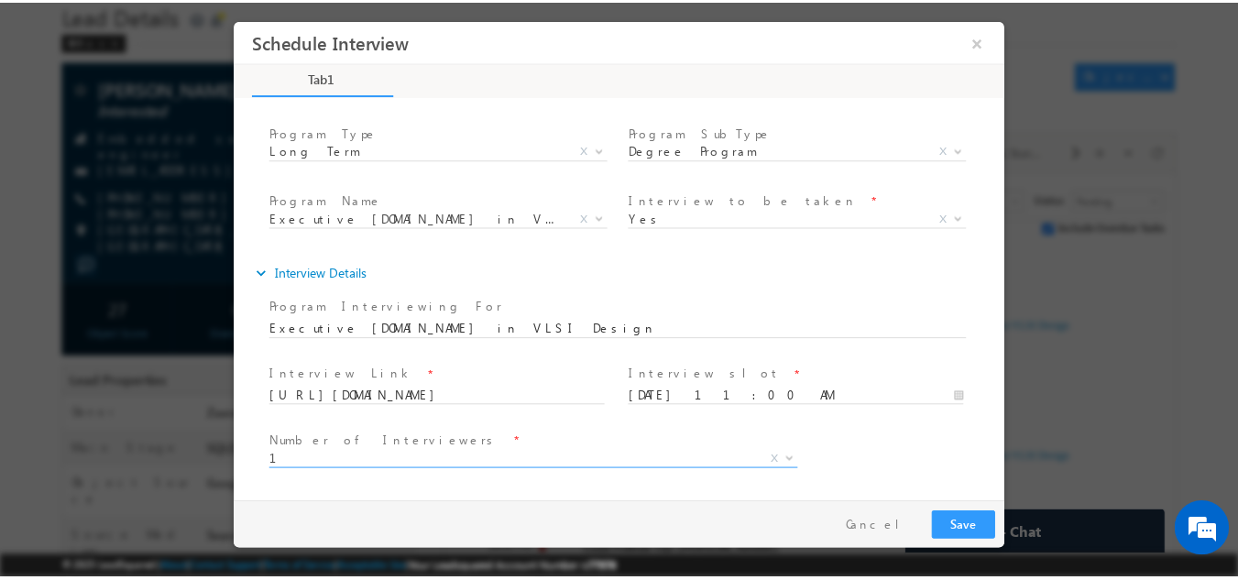
scroll to position [165, 0]
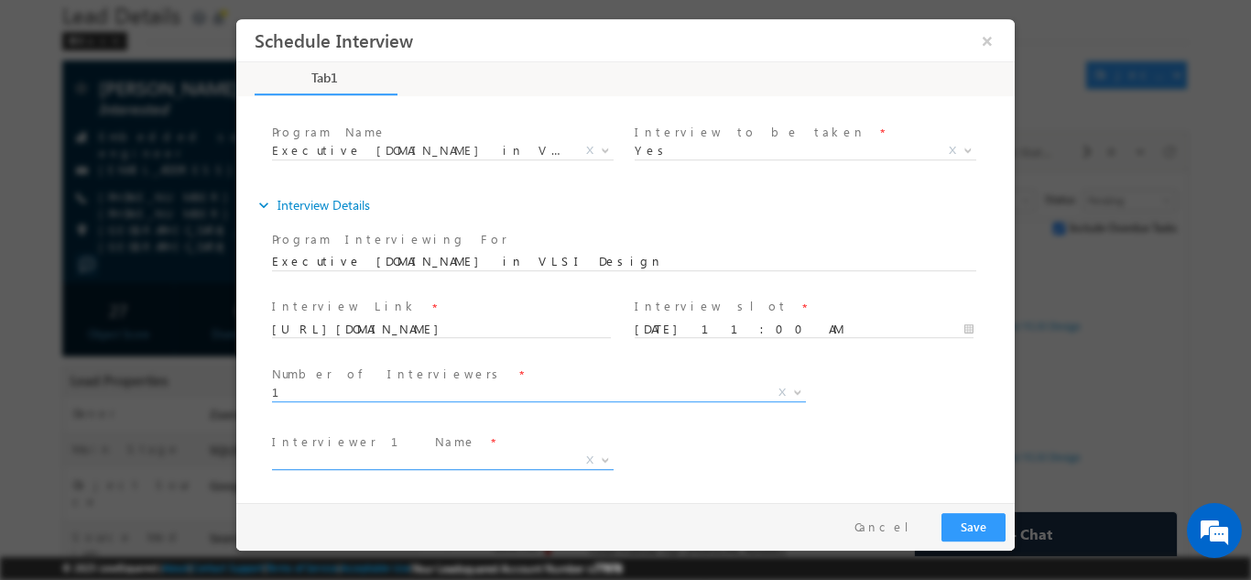
click at [399, 459] on span "X" at bounding box center [443, 460] width 342 height 18
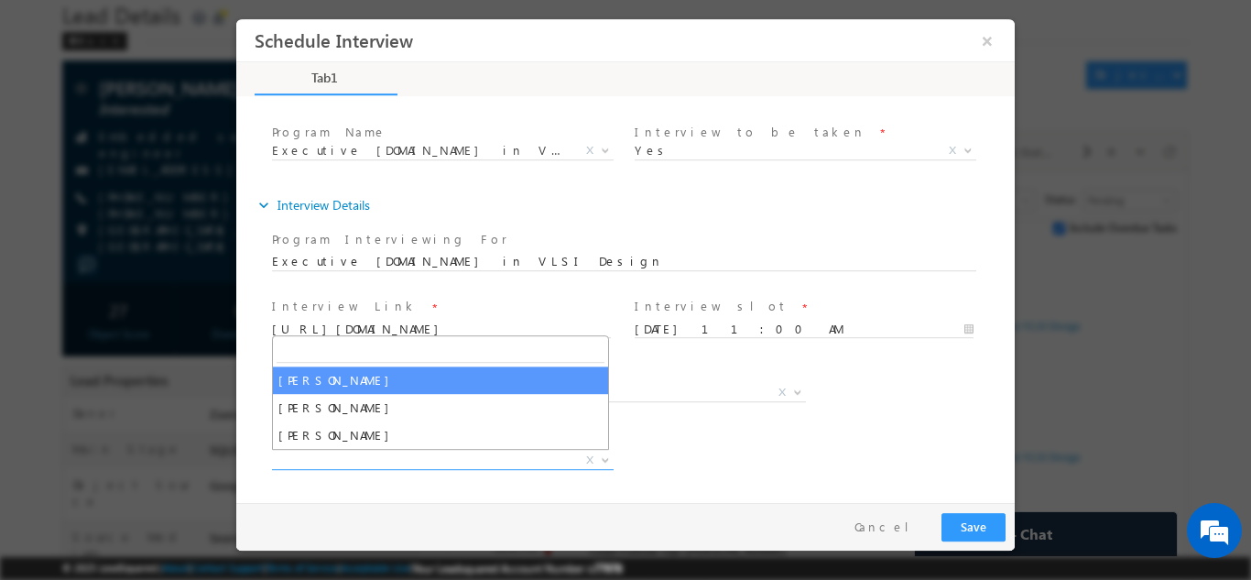
select select "Hema Chandra"
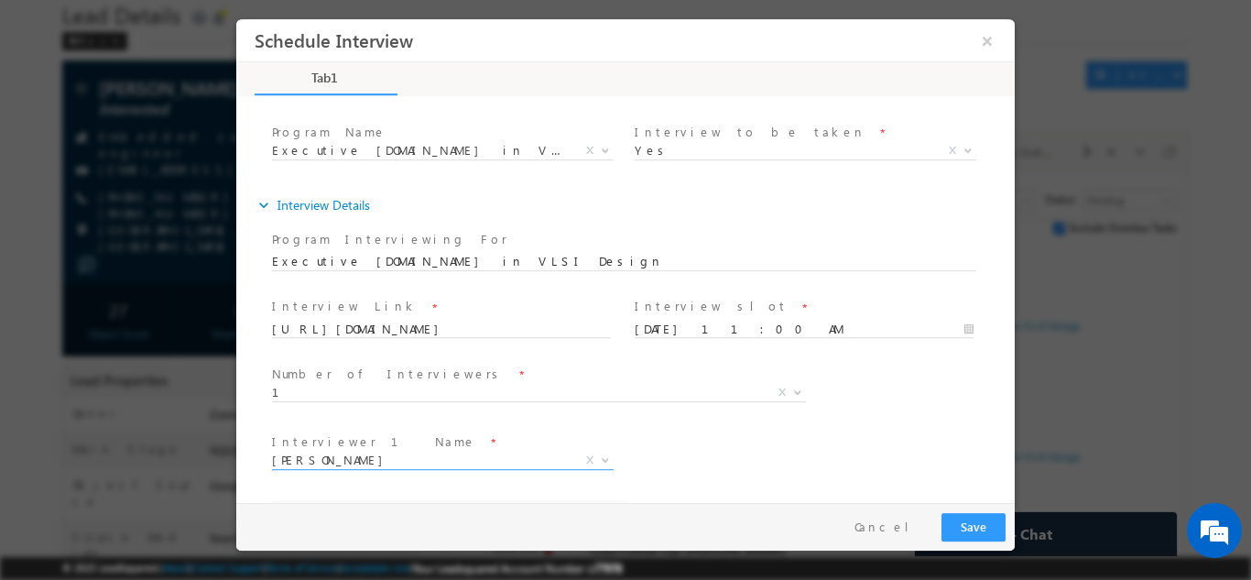
select select "hemachandra@maven-silicon.com"
click at [715, 442] on div "Interviewer 1 Name * Hema Chandra Hema Chandra X Interviewer 2 Name * Sinduja H…" at bounding box center [641, 462] width 747 height 68
click at [976, 522] on button "Save" at bounding box center [974, 526] width 64 height 28
